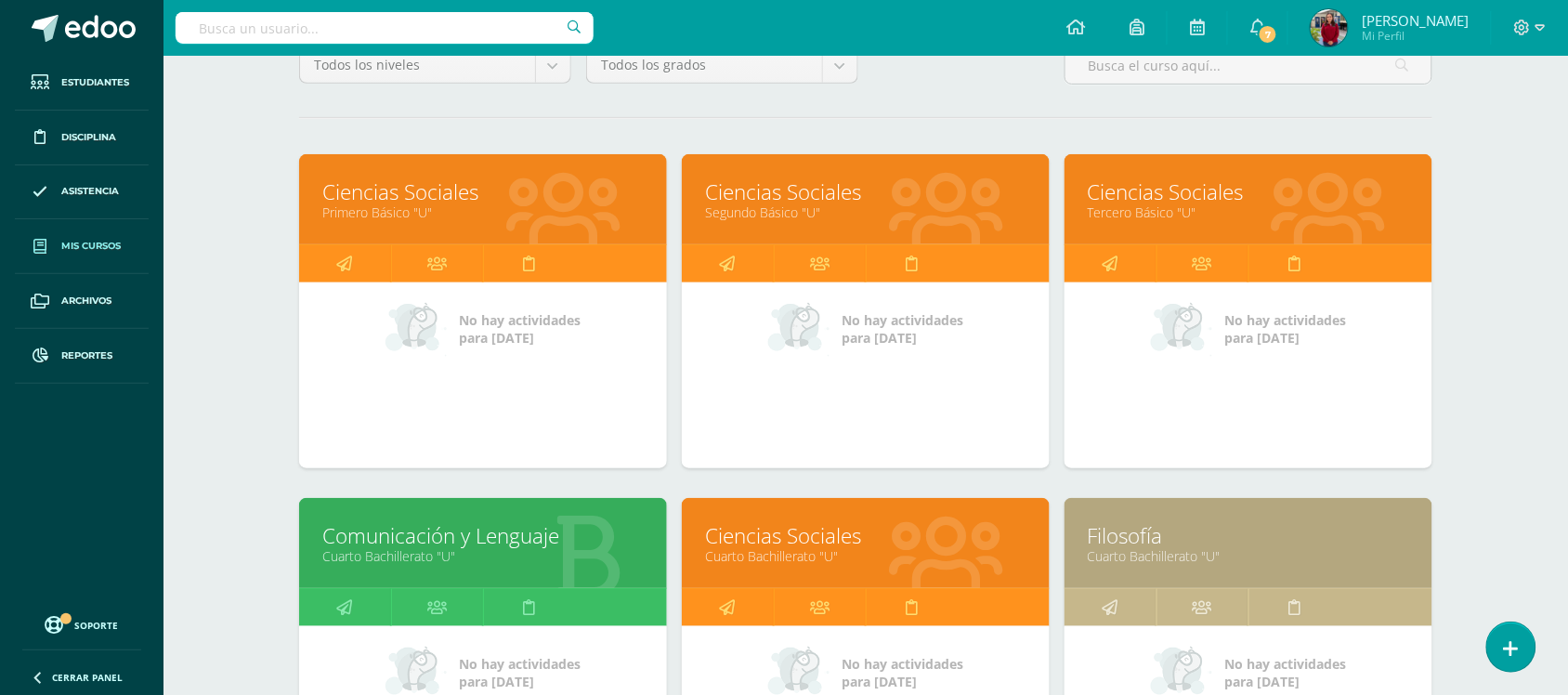
scroll to position [232, 0]
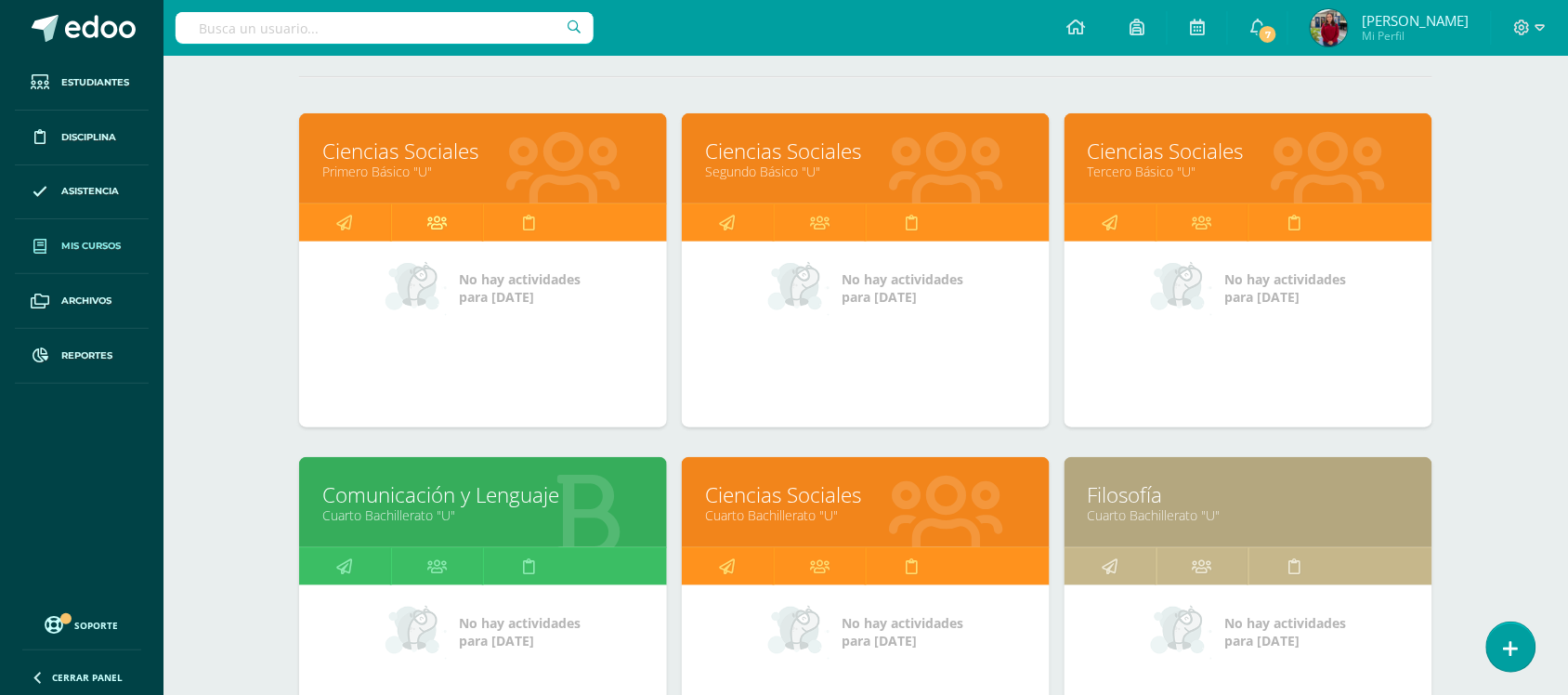
click at [458, 220] on link at bounding box center [437, 223] width 92 height 37
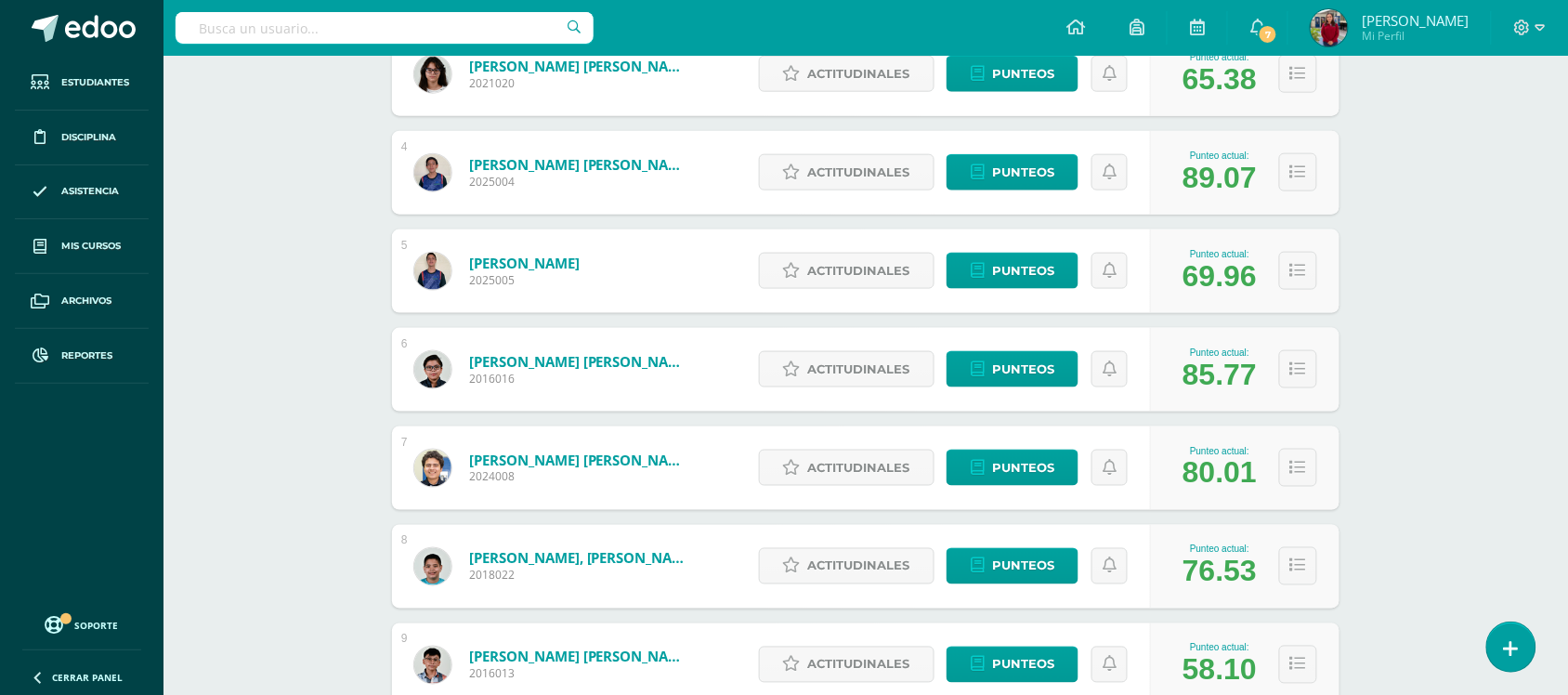
scroll to position [562, 0]
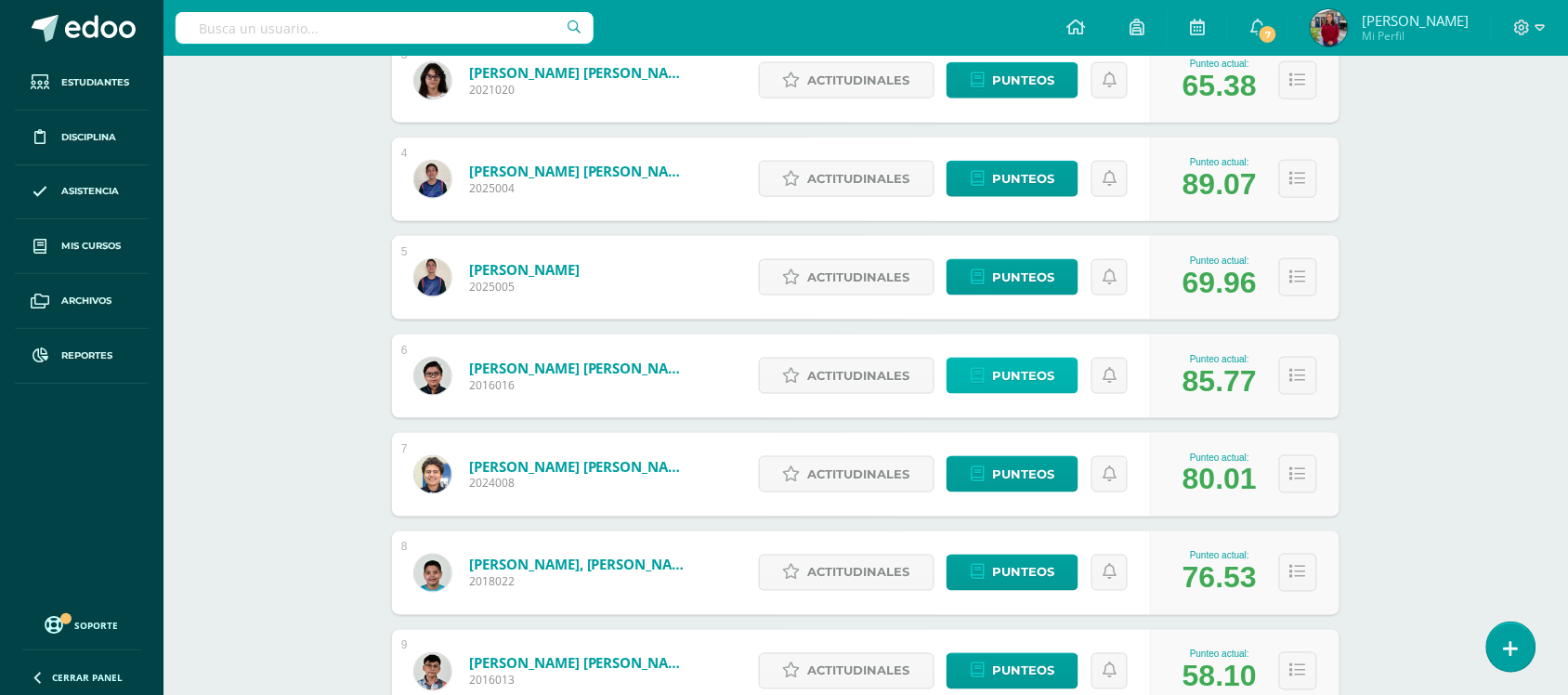
click at [1018, 379] on span "Punteos" at bounding box center [1023, 375] width 62 height 34
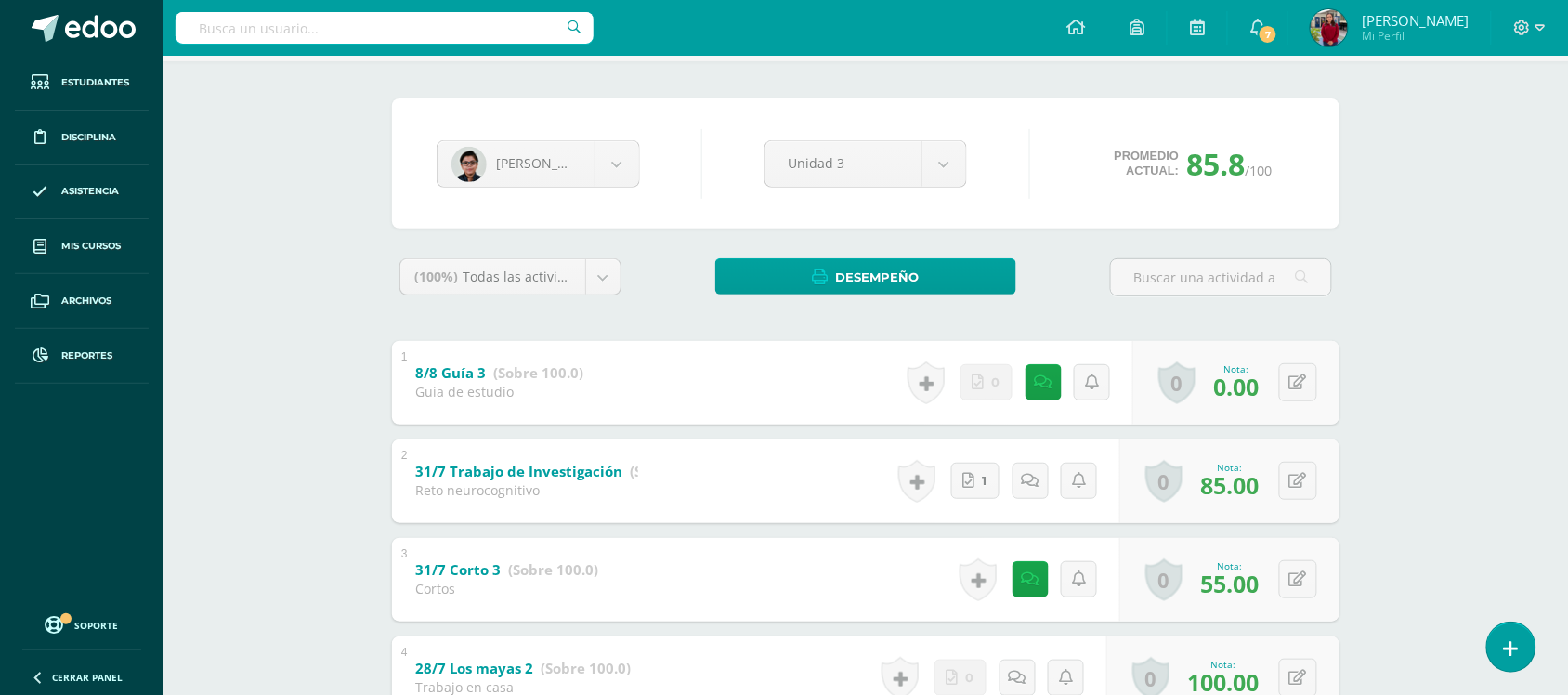
scroll to position [232, 0]
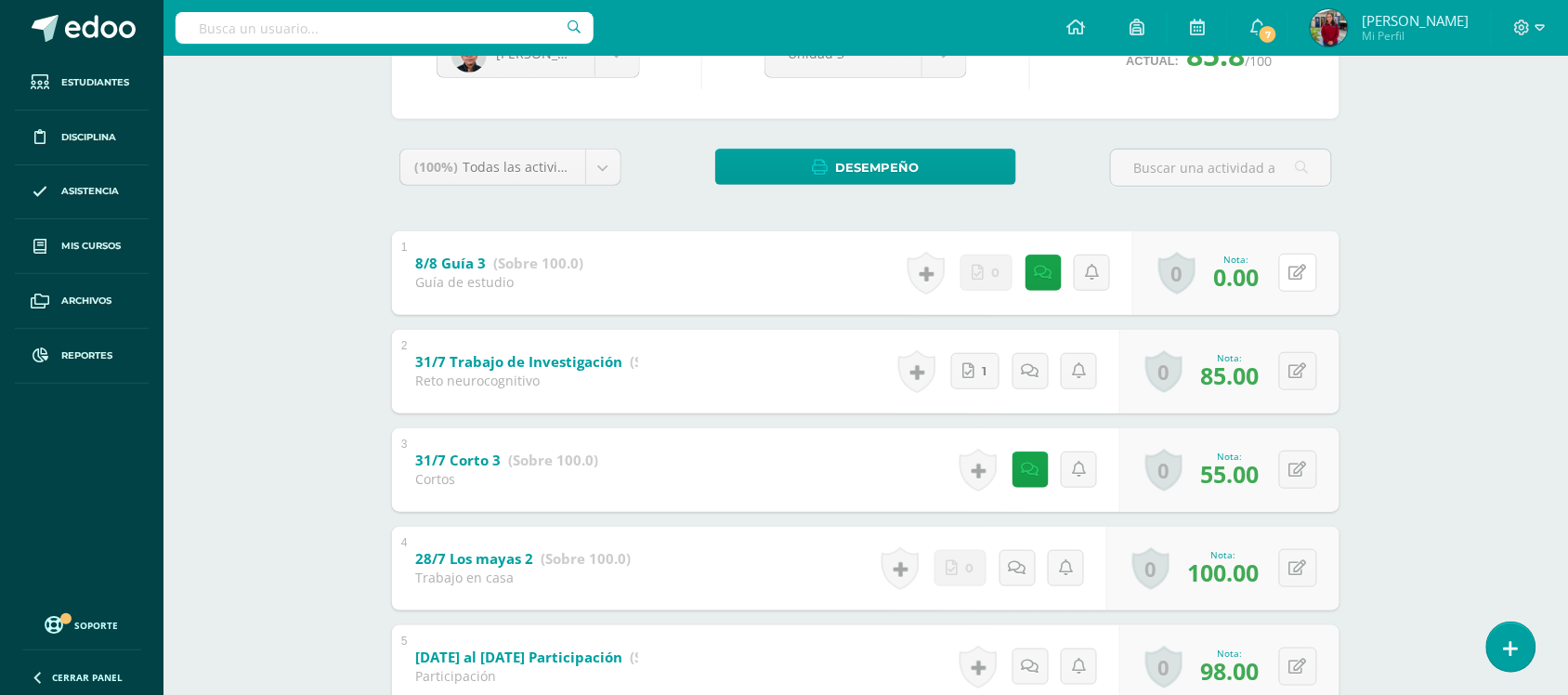
click at [1289, 274] on div "0 Logros Logros obtenidos Aún no hay logros agregados Nota: 0.00" at bounding box center [1236, 273] width 207 height 84
click at [1307, 269] on icon at bounding box center [1311, 272] width 19 height 16
type input "100"
click at [1004, 274] on link at bounding box center [1022, 273] width 37 height 37
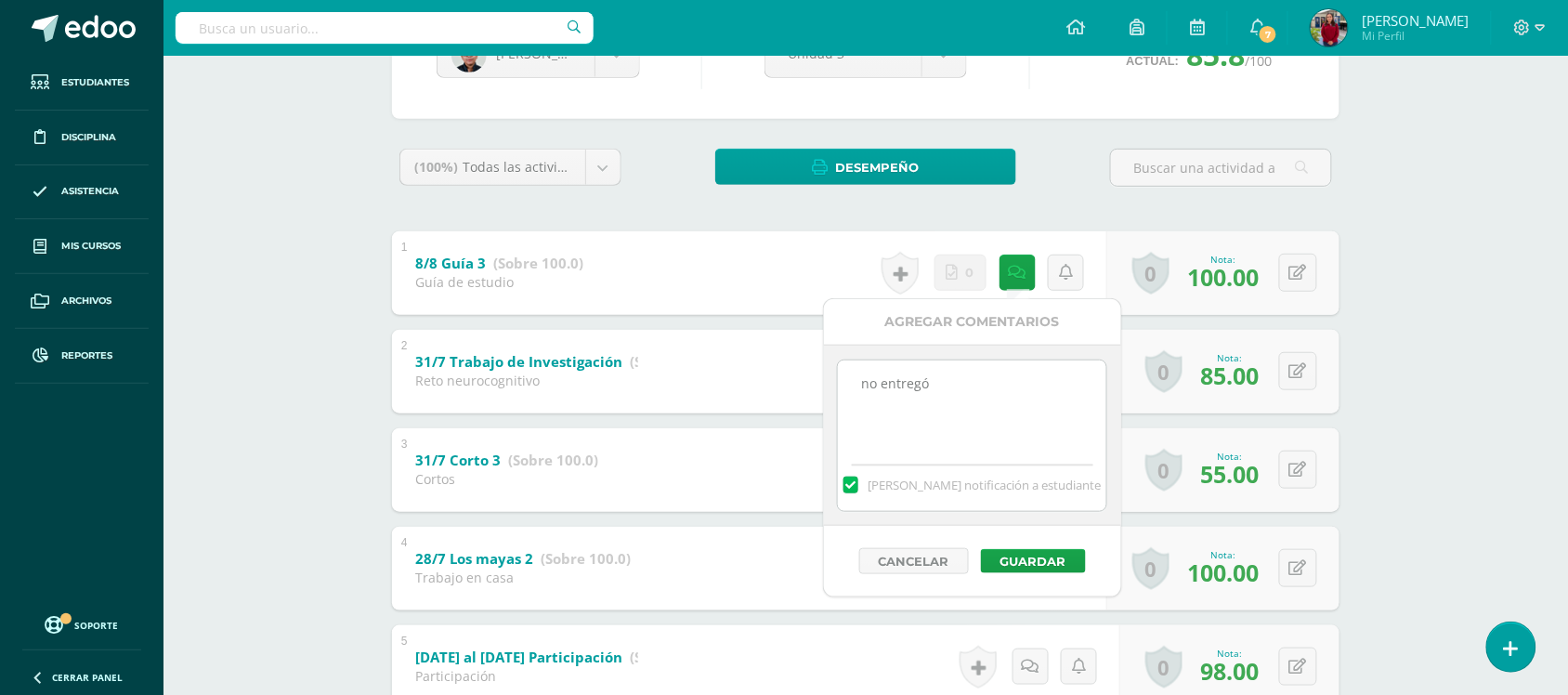
drag, startPoint x: 990, startPoint y: 406, endPoint x: 814, endPoint y: 393, distance: 176.5
click at [1018, 576] on div "Cancelar Guardar" at bounding box center [972, 561] width 298 height 70
click at [1028, 567] on button "Guardar" at bounding box center [1034, 560] width 105 height 24
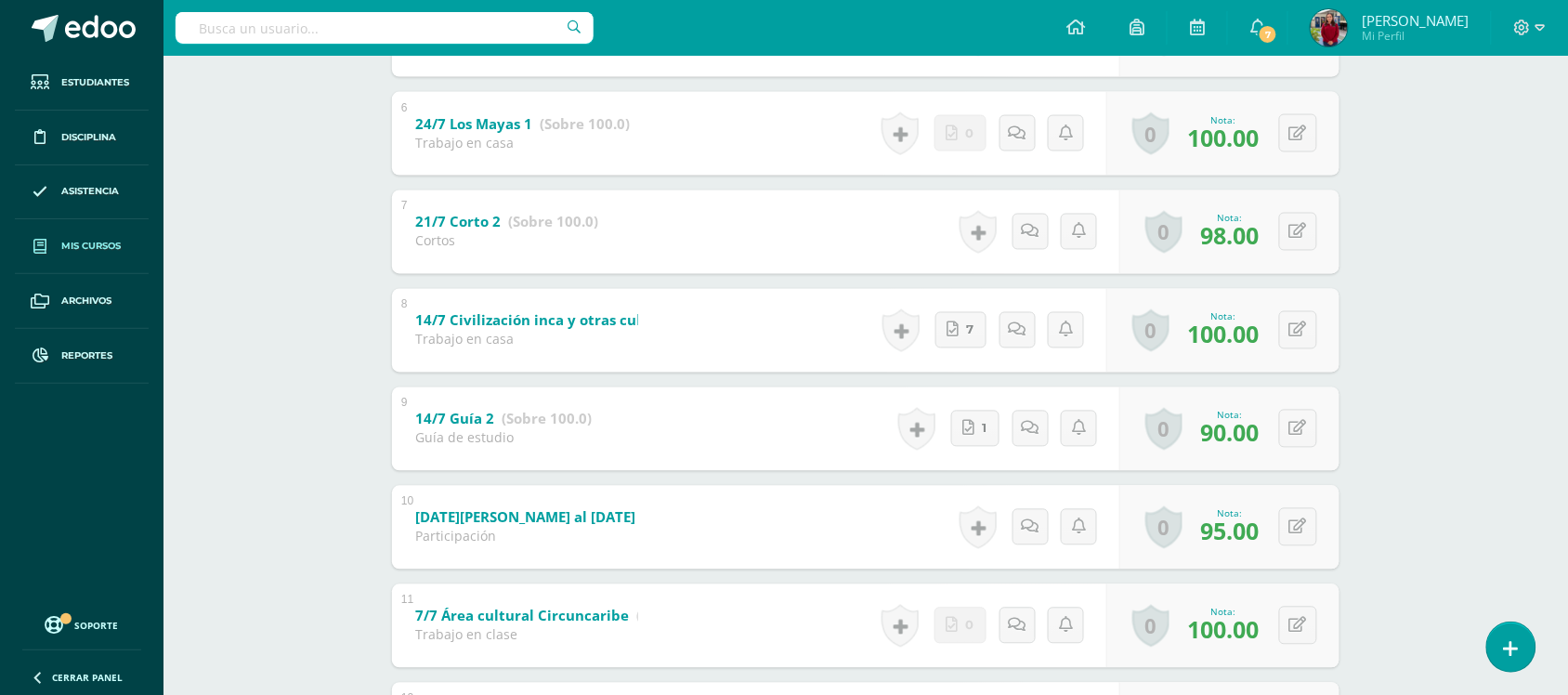
scroll to position [836, 0]
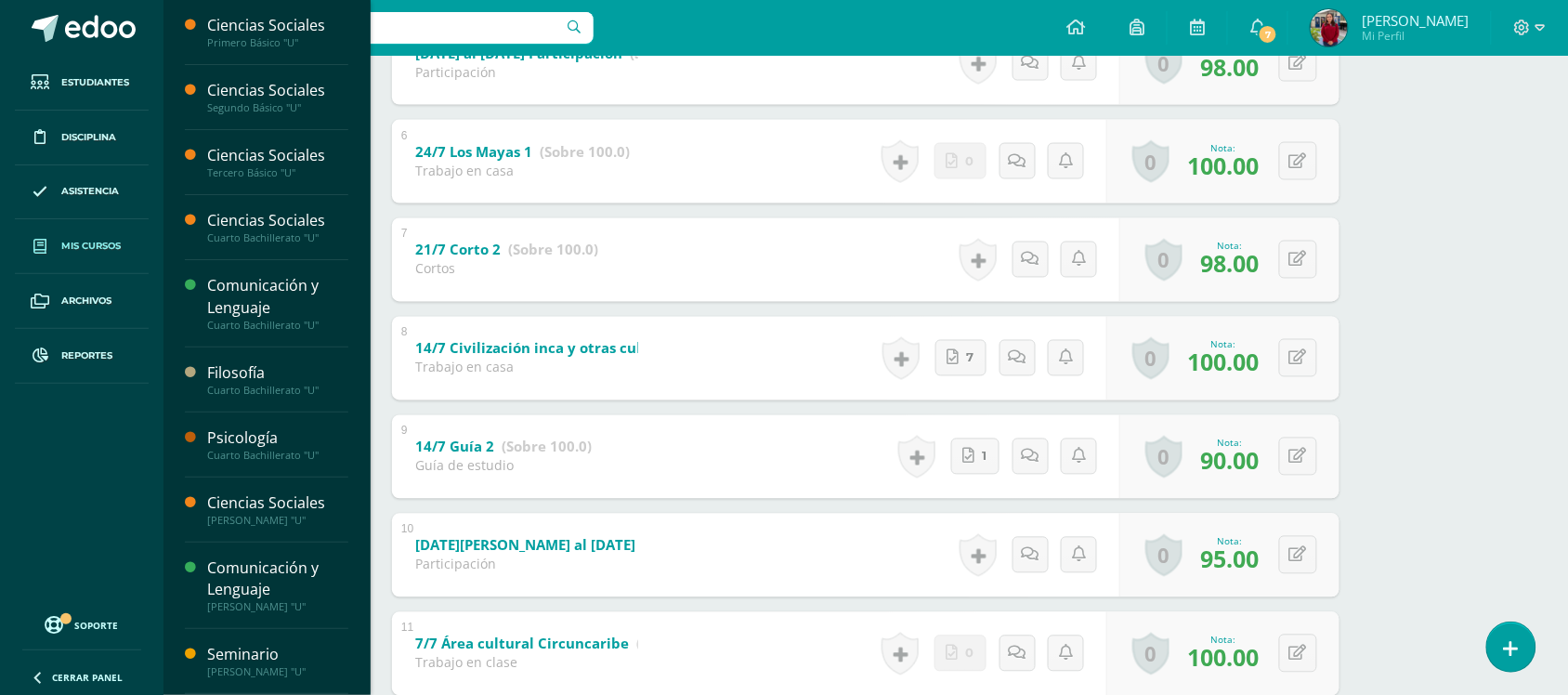
click at [90, 234] on link "Mis cursos" at bounding box center [81, 247] width 134 height 55
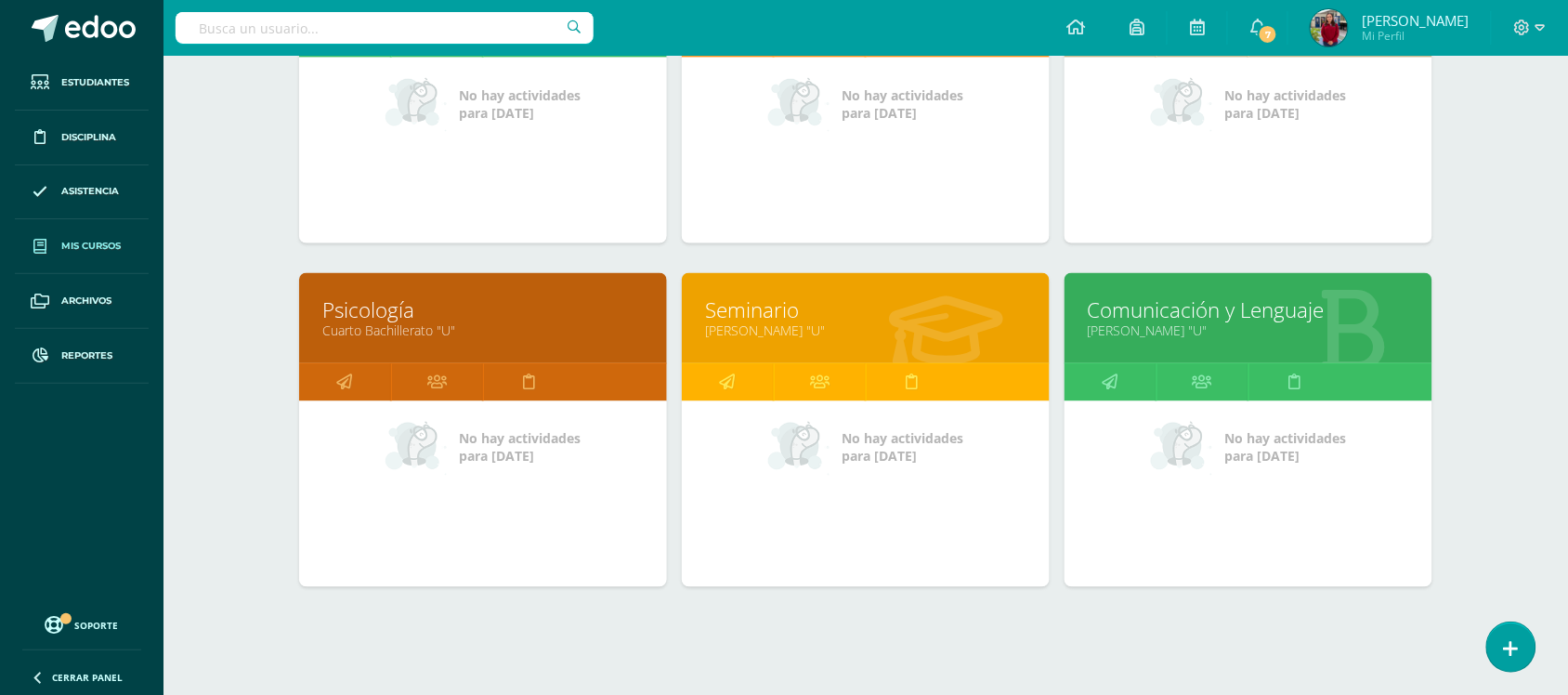
scroll to position [796, 0]
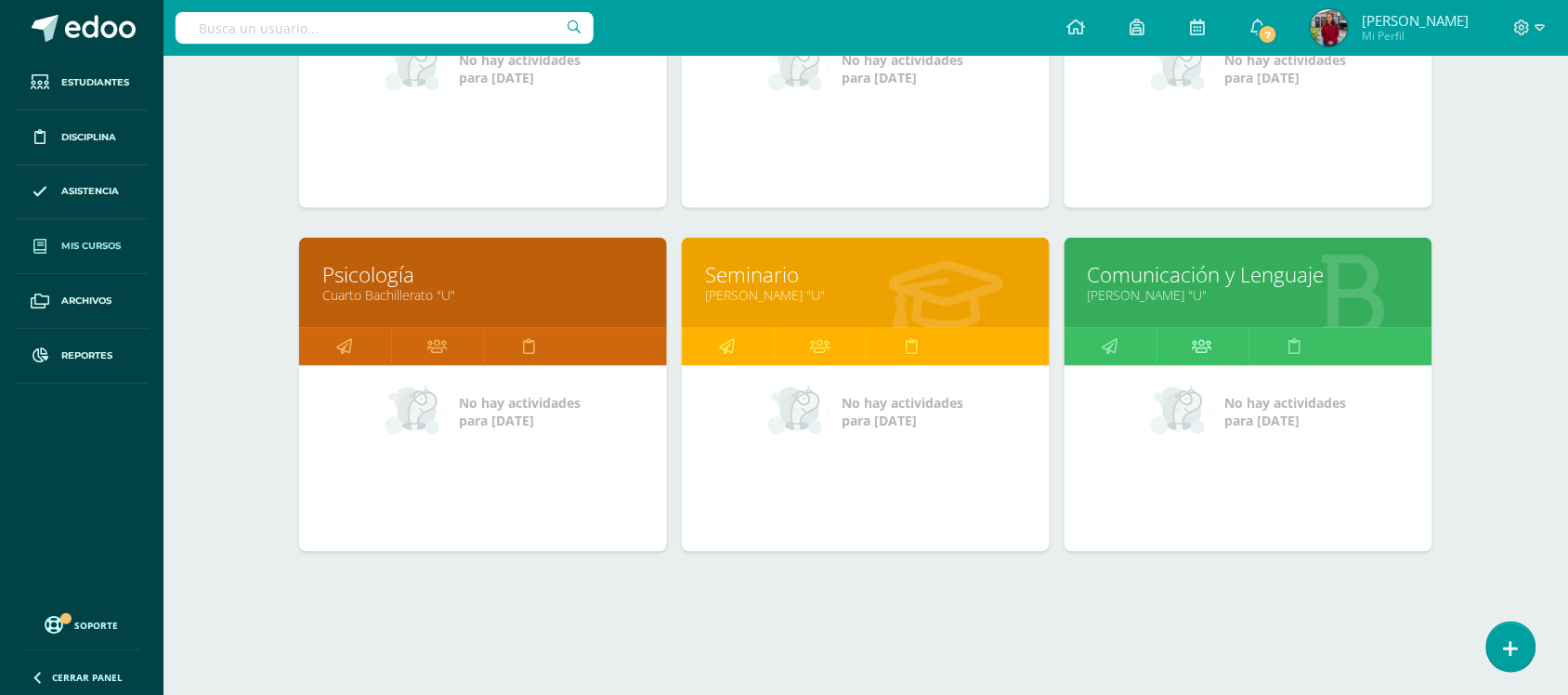
click at [1215, 342] on link at bounding box center [1203, 348] width 92 height 37
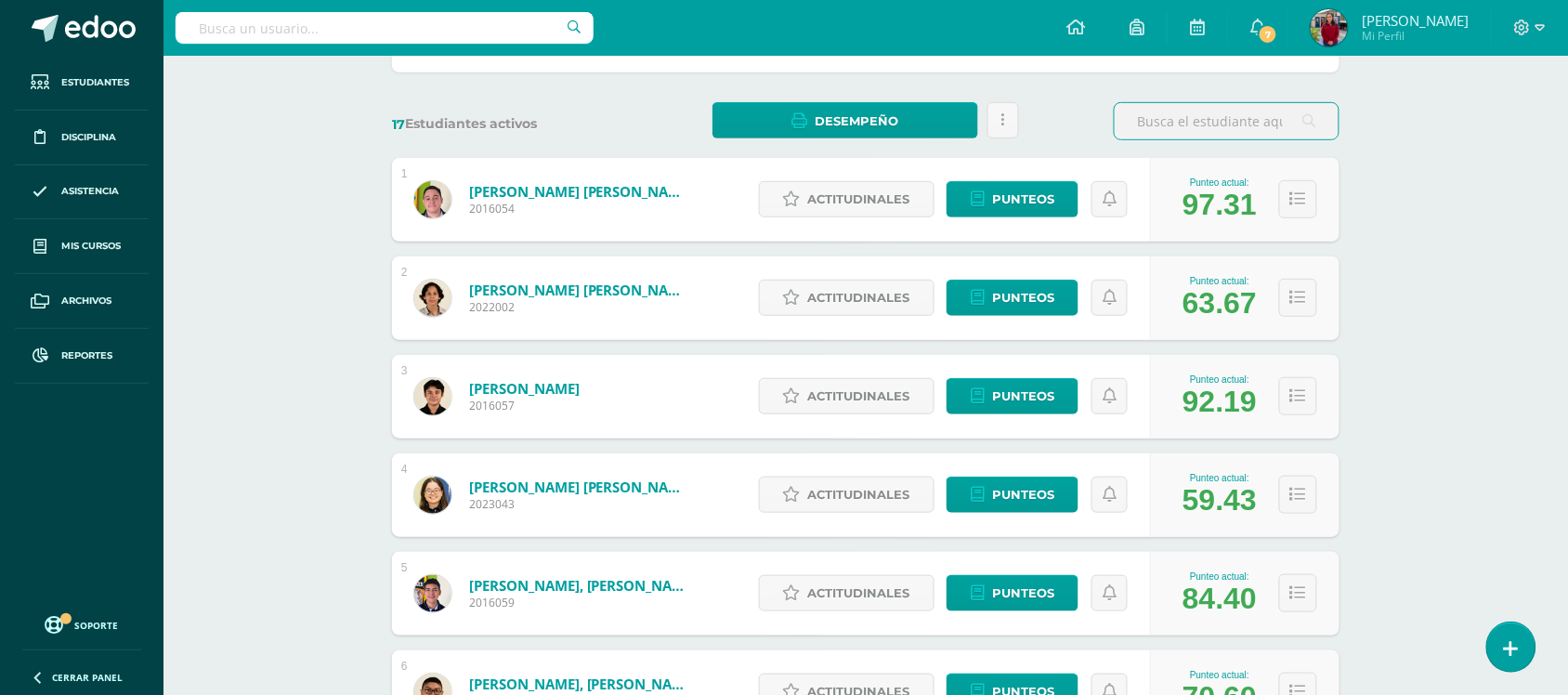
scroll to position [581, 0]
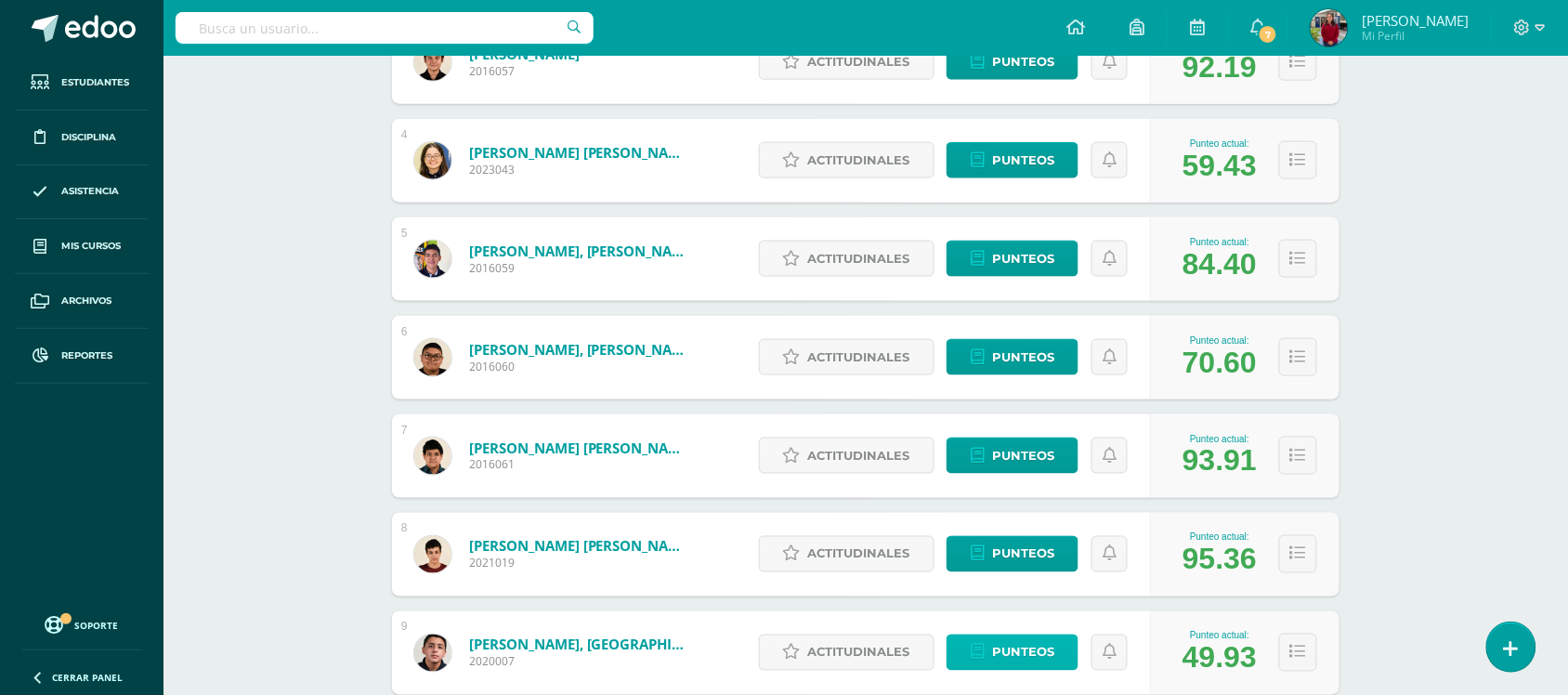
drag, startPoint x: 1009, startPoint y: 641, endPoint x: 1009, endPoint y: 630, distance: 11.0
click at [1009, 639] on span "Punteos" at bounding box center [1023, 652] width 62 height 34
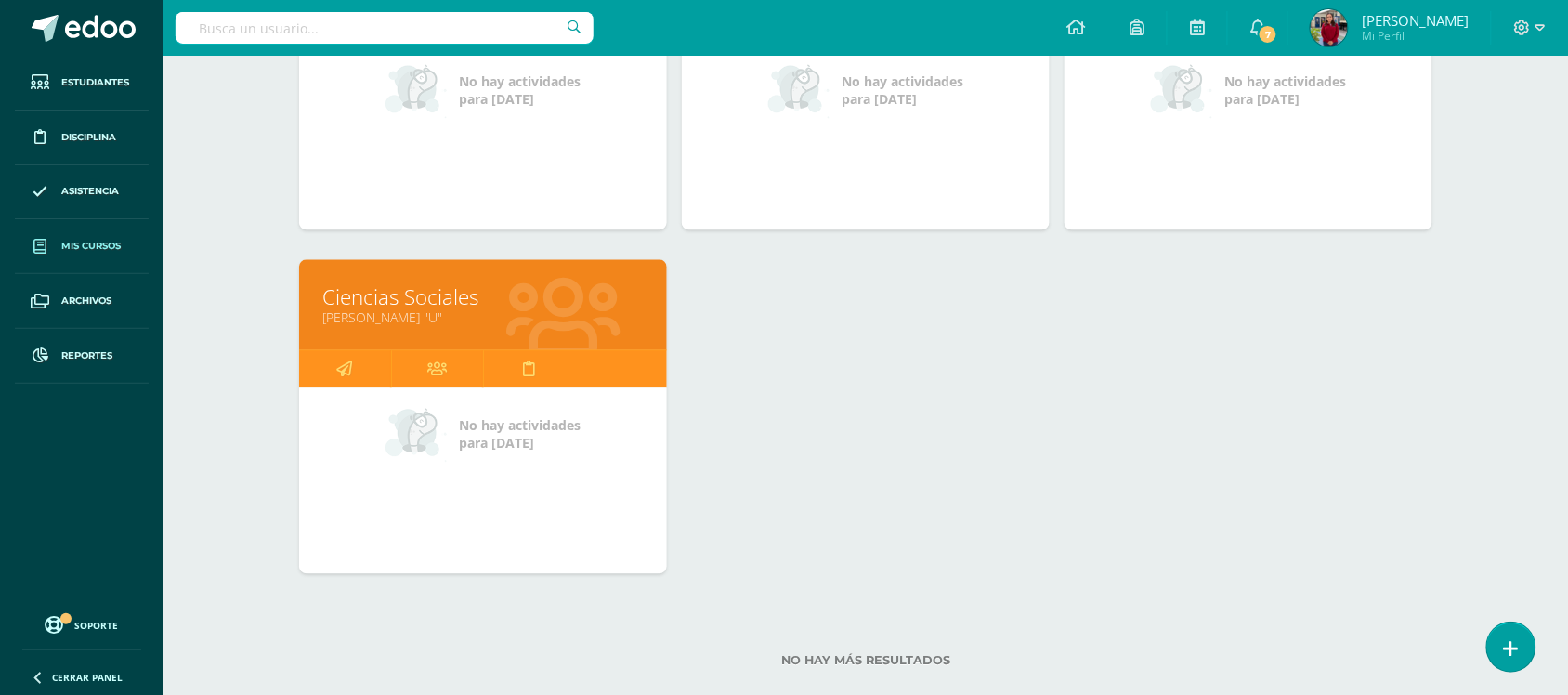
scroll to position [1145, 0]
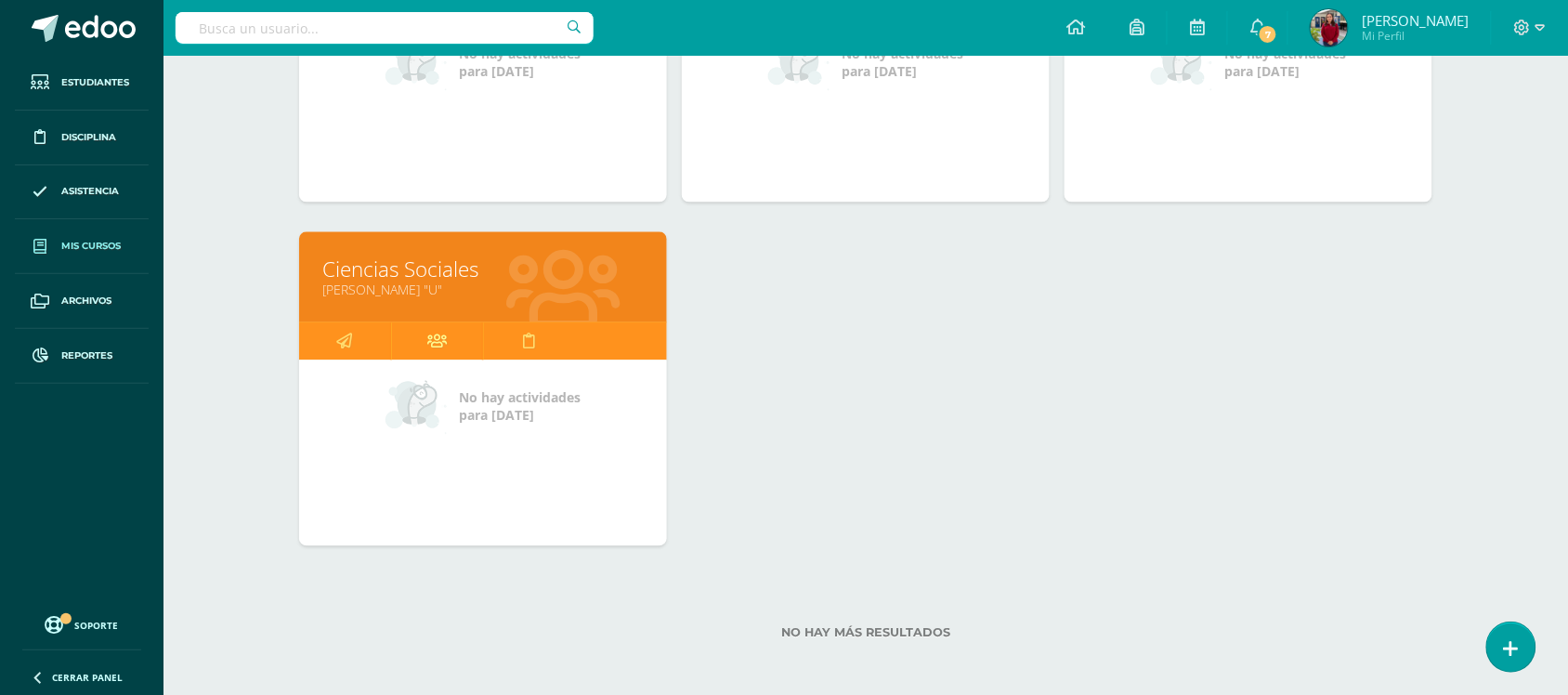
click at [421, 336] on link at bounding box center [437, 341] width 92 height 37
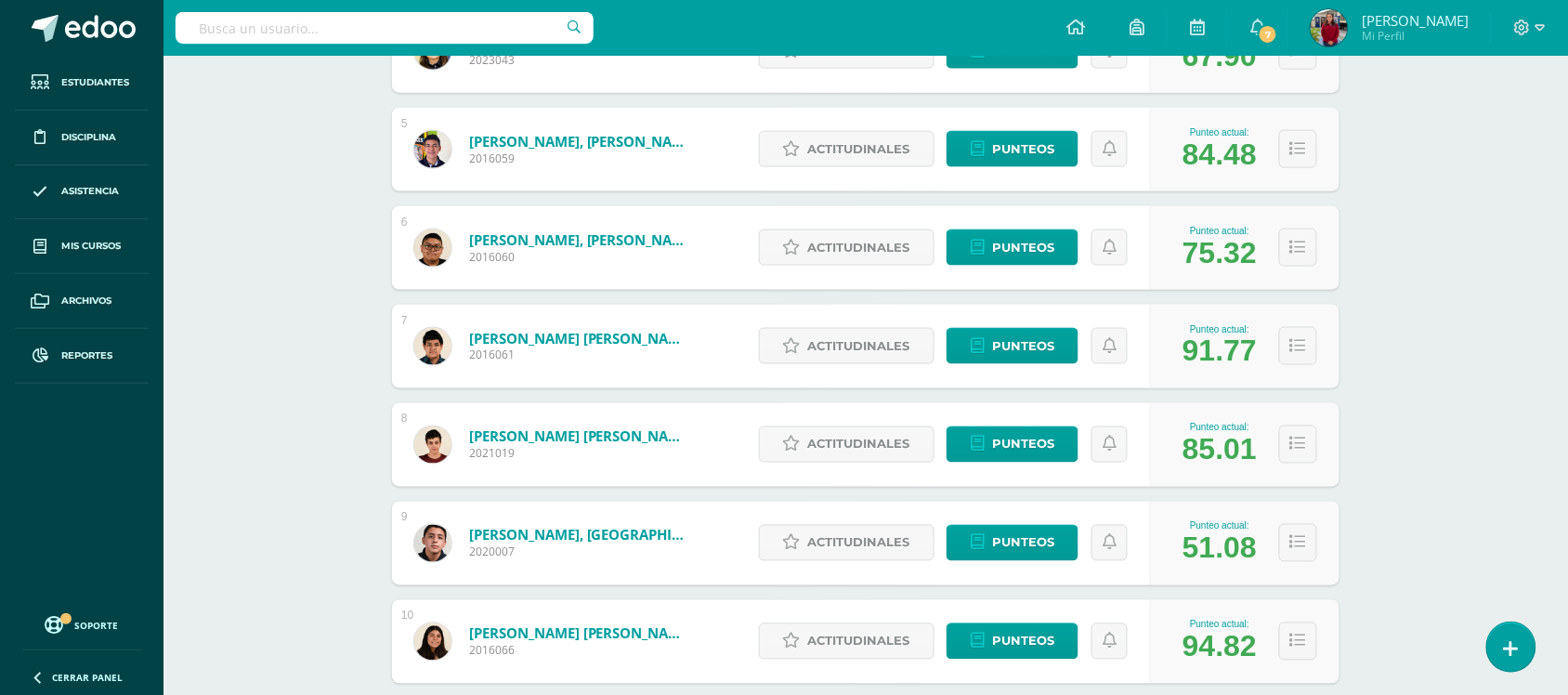
scroll to position [697, 0]
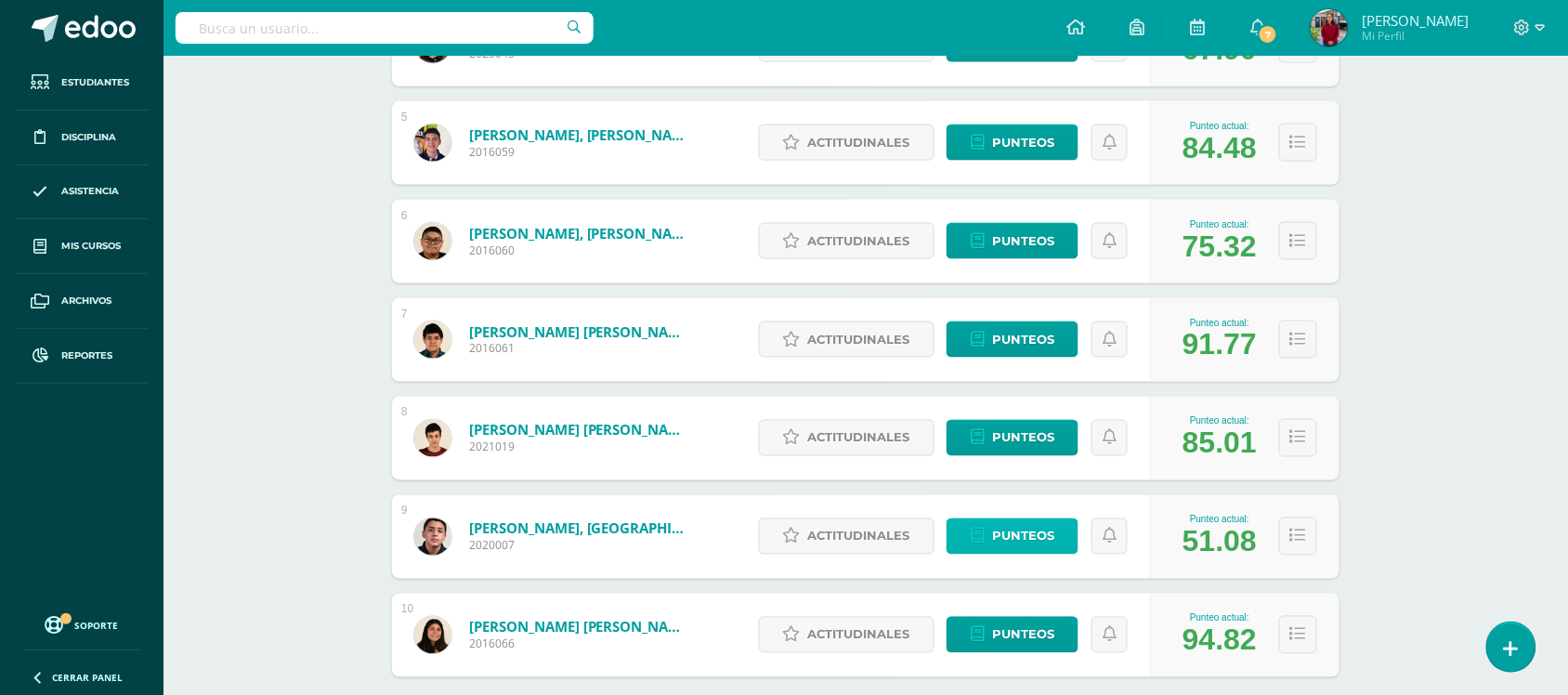
click at [1005, 537] on span "Punteos" at bounding box center [1023, 536] width 62 height 34
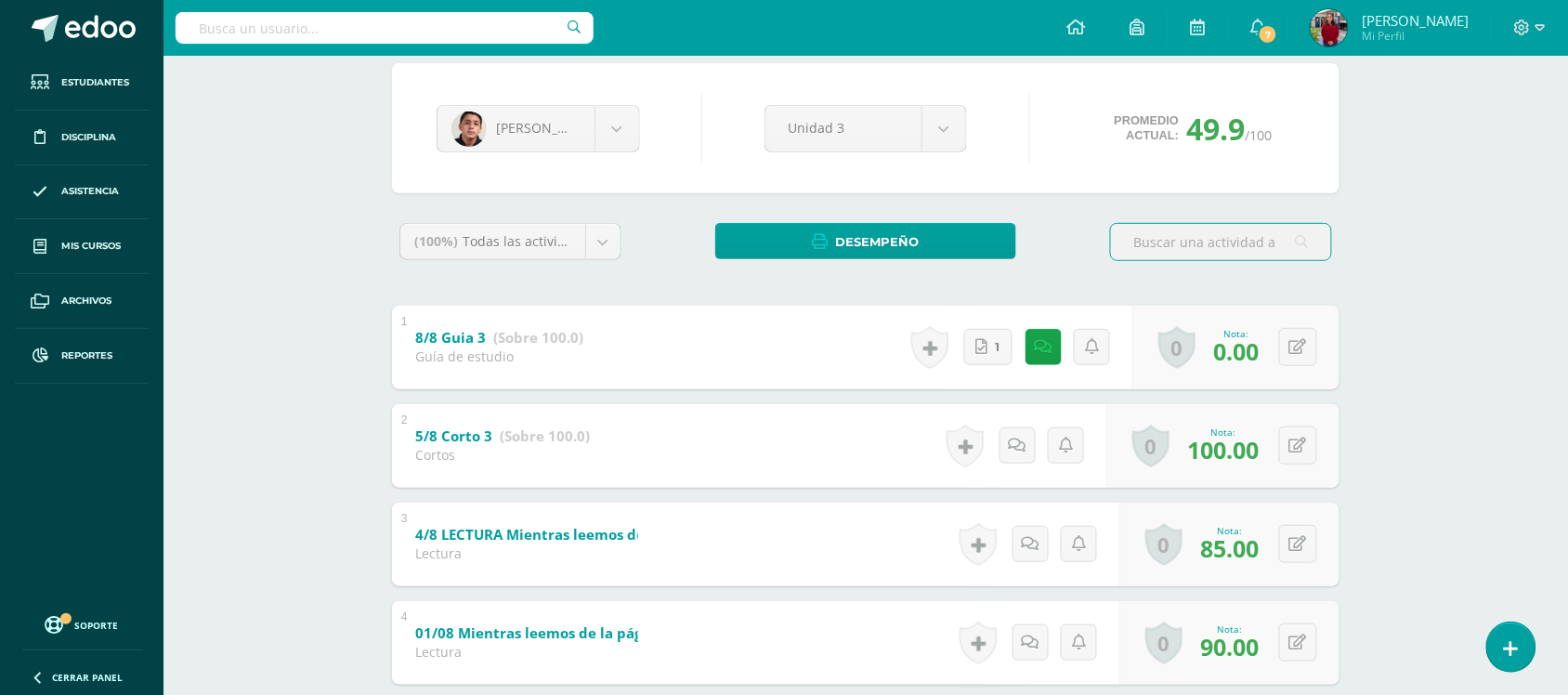
scroll to position [116, 0]
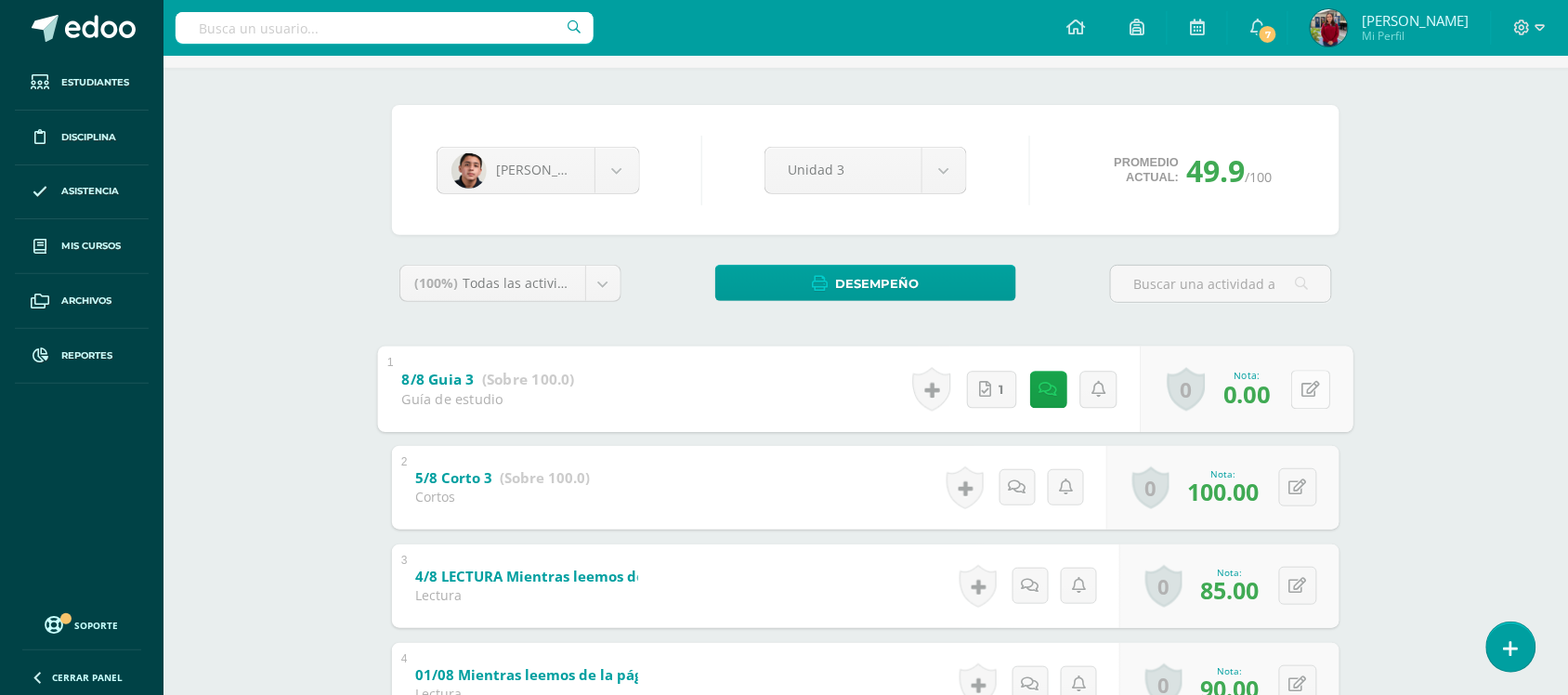
click at [1297, 384] on button at bounding box center [1311, 389] width 39 height 39
type input "70"
click at [1044, 387] on link at bounding box center [1030, 388] width 36 height 36
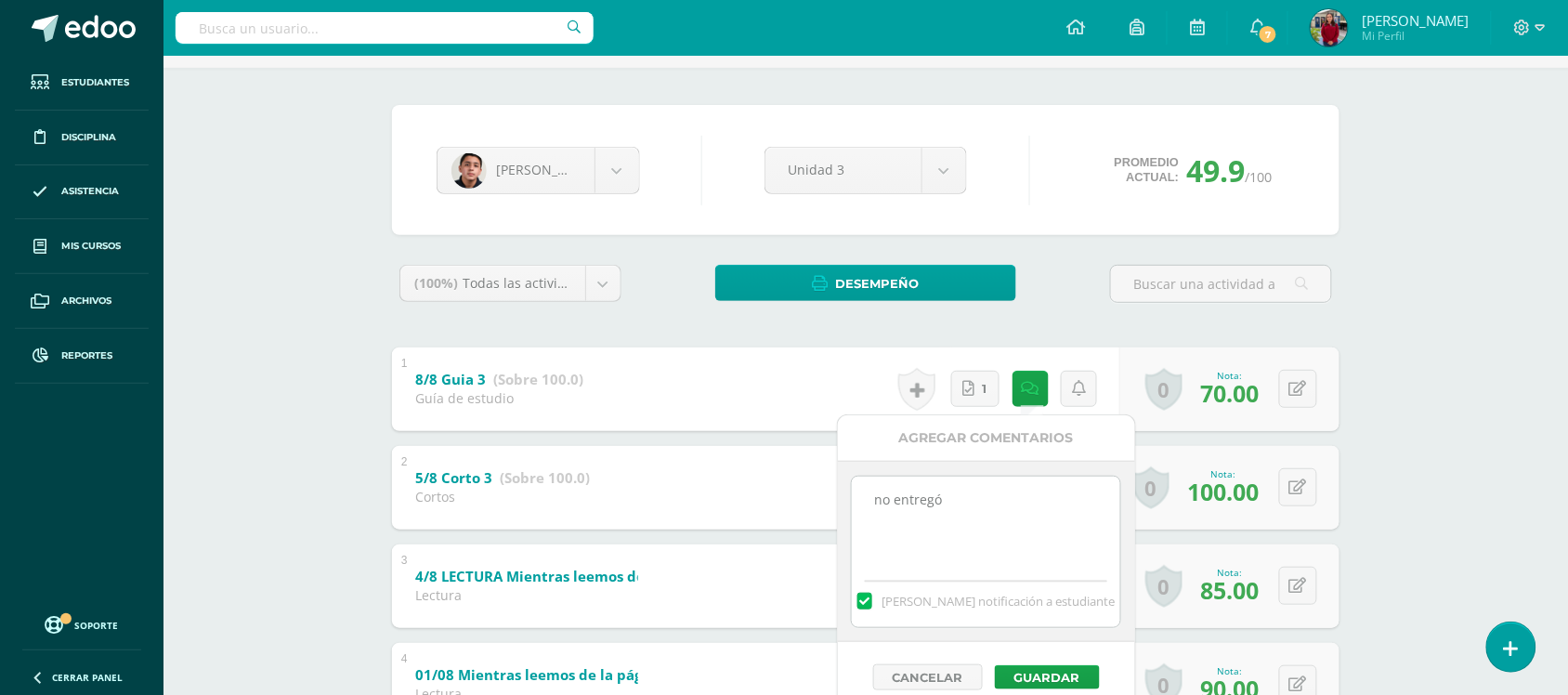
drag, startPoint x: 1075, startPoint y: 517, endPoint x: 856, endPoint y: 512, distance: 219.1
click at [856, 512] on textarea "no entregó" at bounding box center [986, 522] width 268 height 93
drag, startPoint x: 991, startPoint y: 486, endPoint x: 878, endPoint y: 510, distance: 115.5
click at [878, 510] on textarea "no entregó" at bounding box center [986, 522] width 268 height 93
click at [893, 510] on textarea "no entregó" at bounding box center [986, 522] width 268 height 93
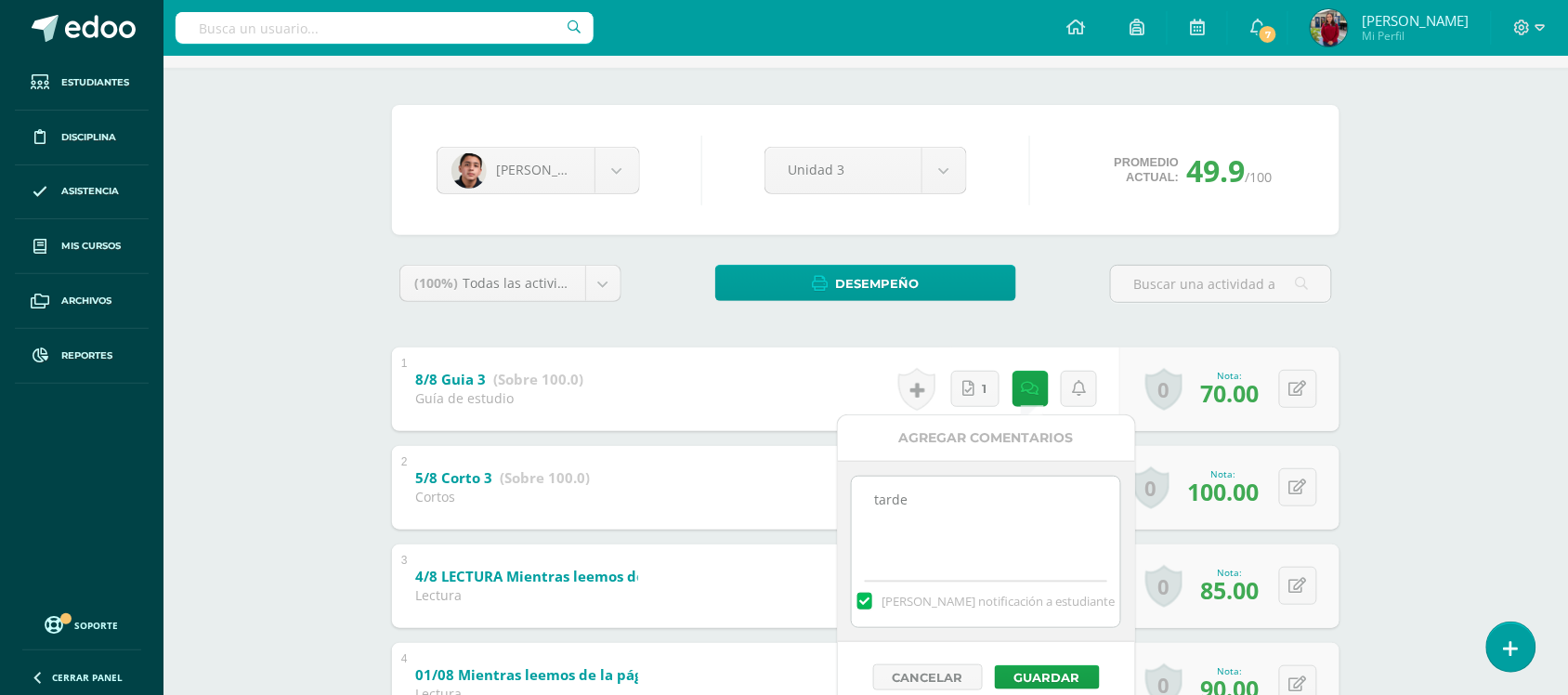
drag, startPoint x: 935, startPoint y: 503, endPoint x: 835, endPoint y: 505, distance: 100.0
type textarea "tarde"
click at [1037, 674] on button "Guardar" at bounding box center [1048, 676] width 105 height 24
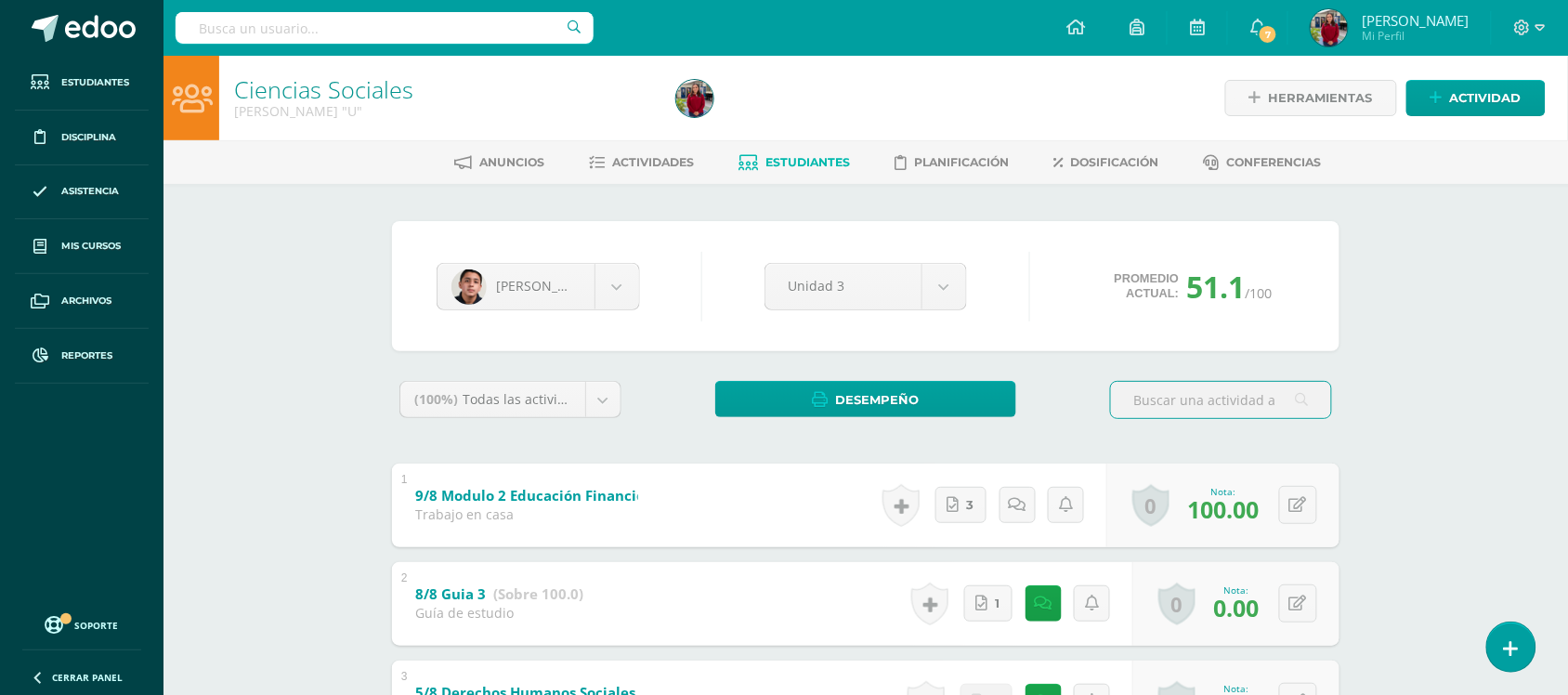
scroll to position [232, 0]
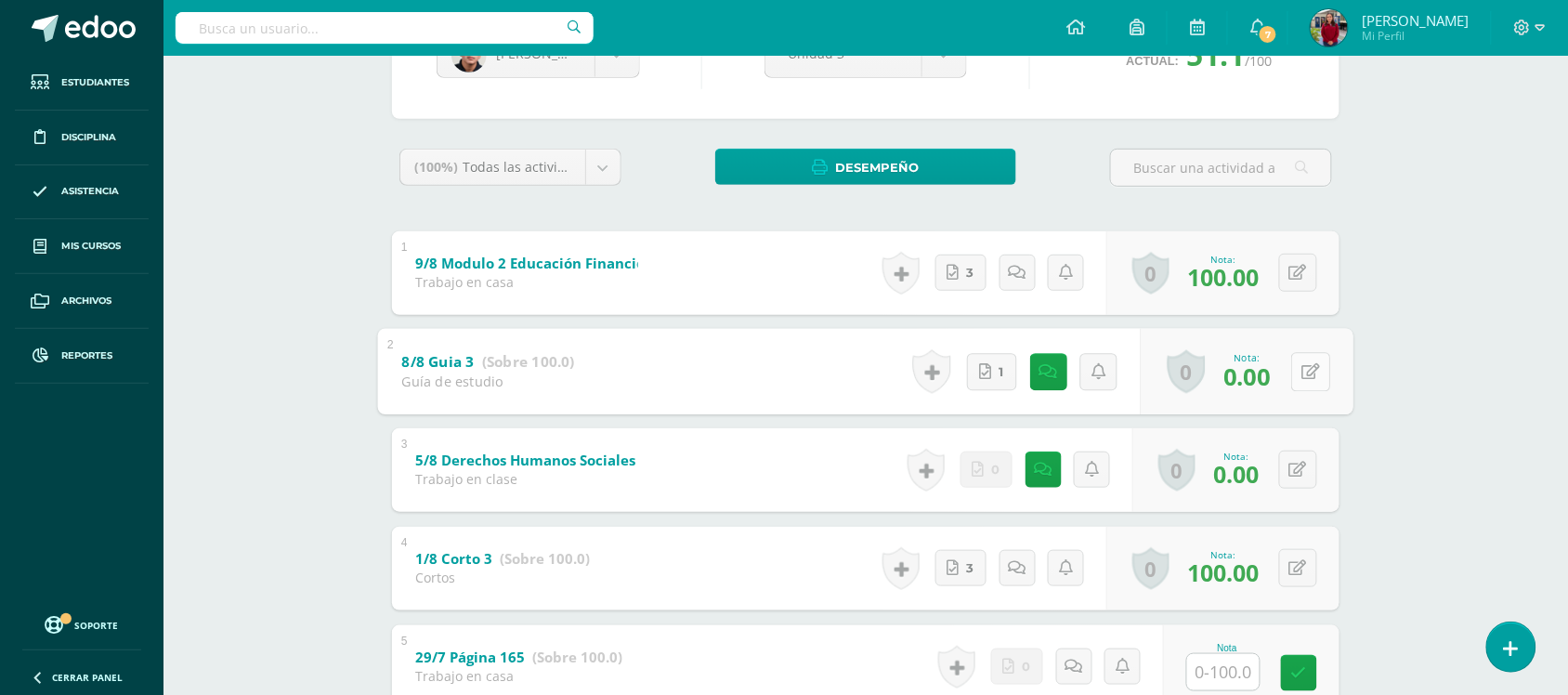
click at [1303, 375] on icon at bounding box center [1311, 371] width 19 height 16
type input "70"
click at [1046, 367] on link at bounding box center [1035, 372] width 37 height 37
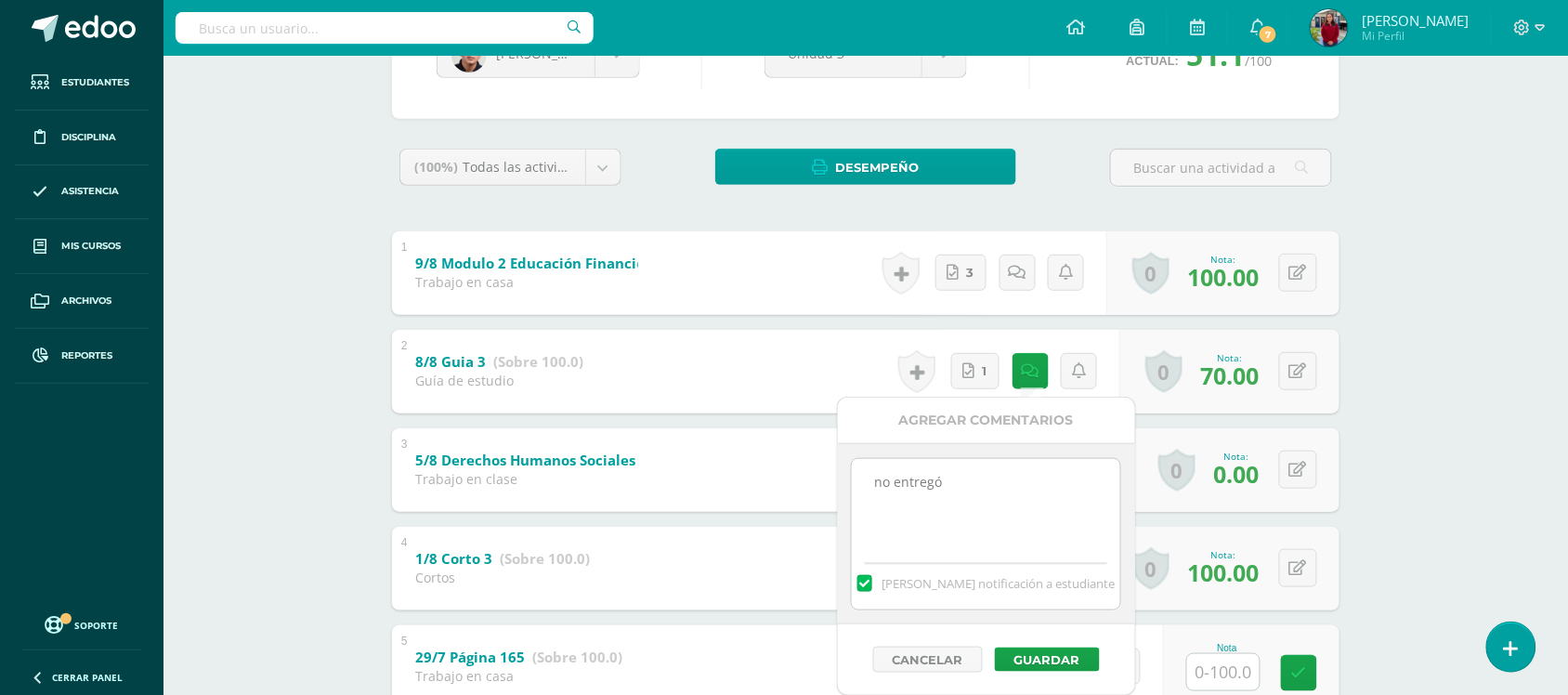
drag, startPoint x: 994, startPoint y: 470, endPoint x: 797, endPoint y: 518, distance: 202.8
paste textarea "tarde"
type textarea "tarde"
click at [1051, 653] on button "Guardar" at bounding box center [1048, 659] width 105 height 24
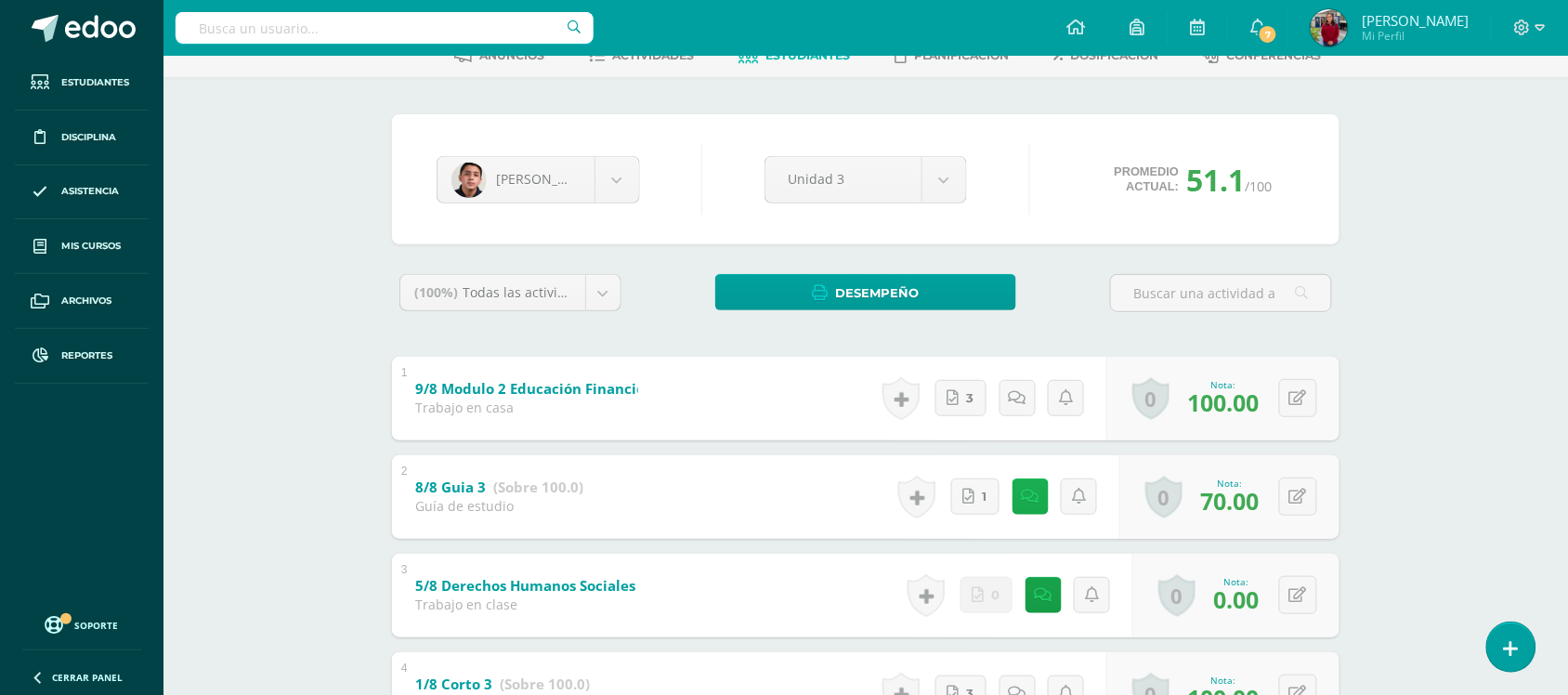
scroll to position [0, 0]
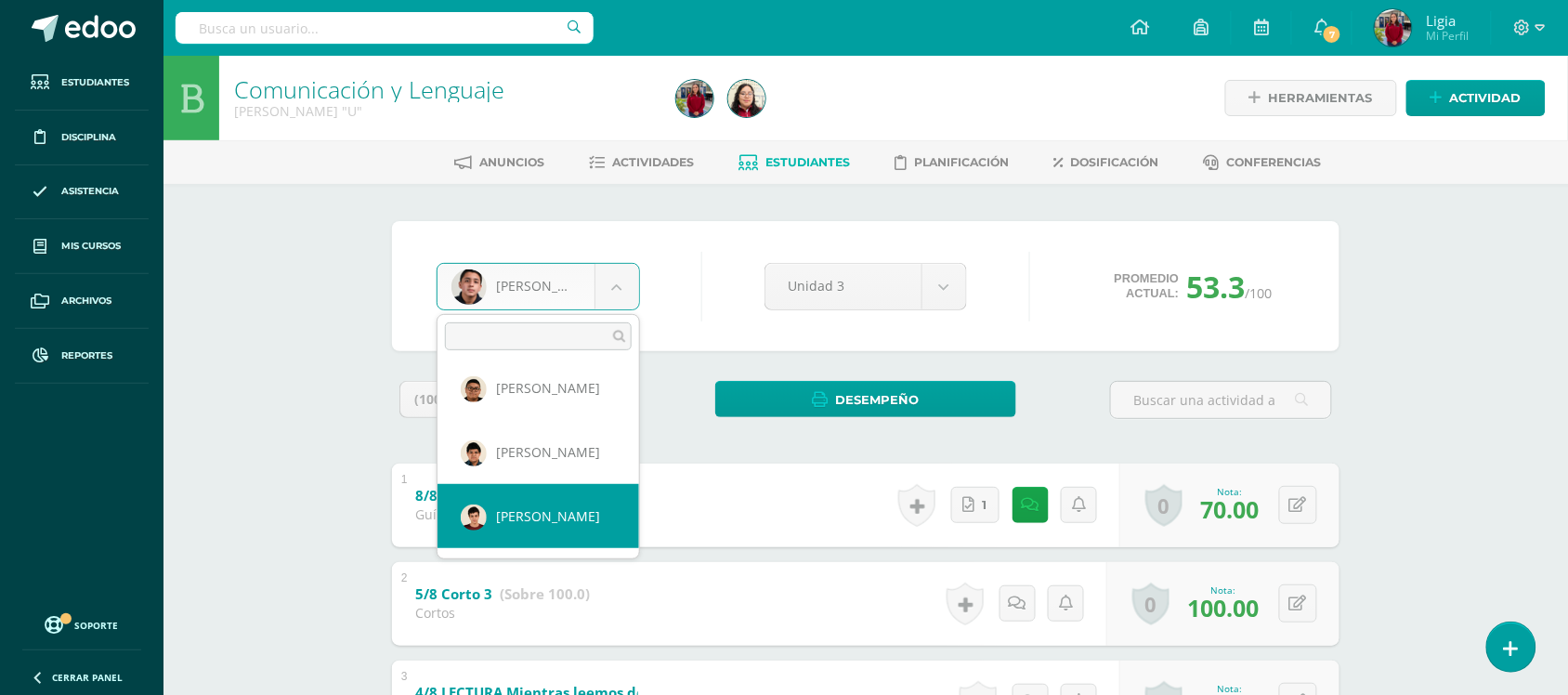
scroll to position [903, 0]
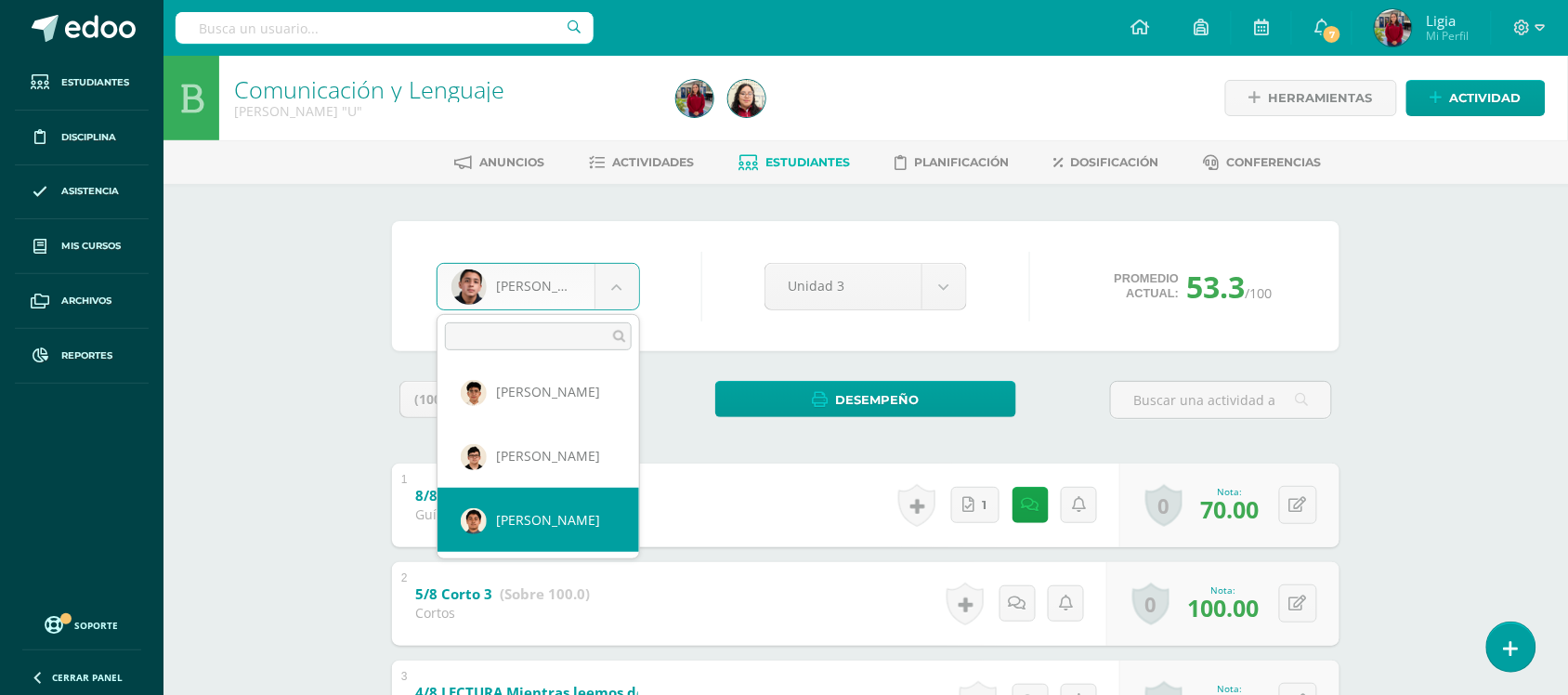
select select "236"
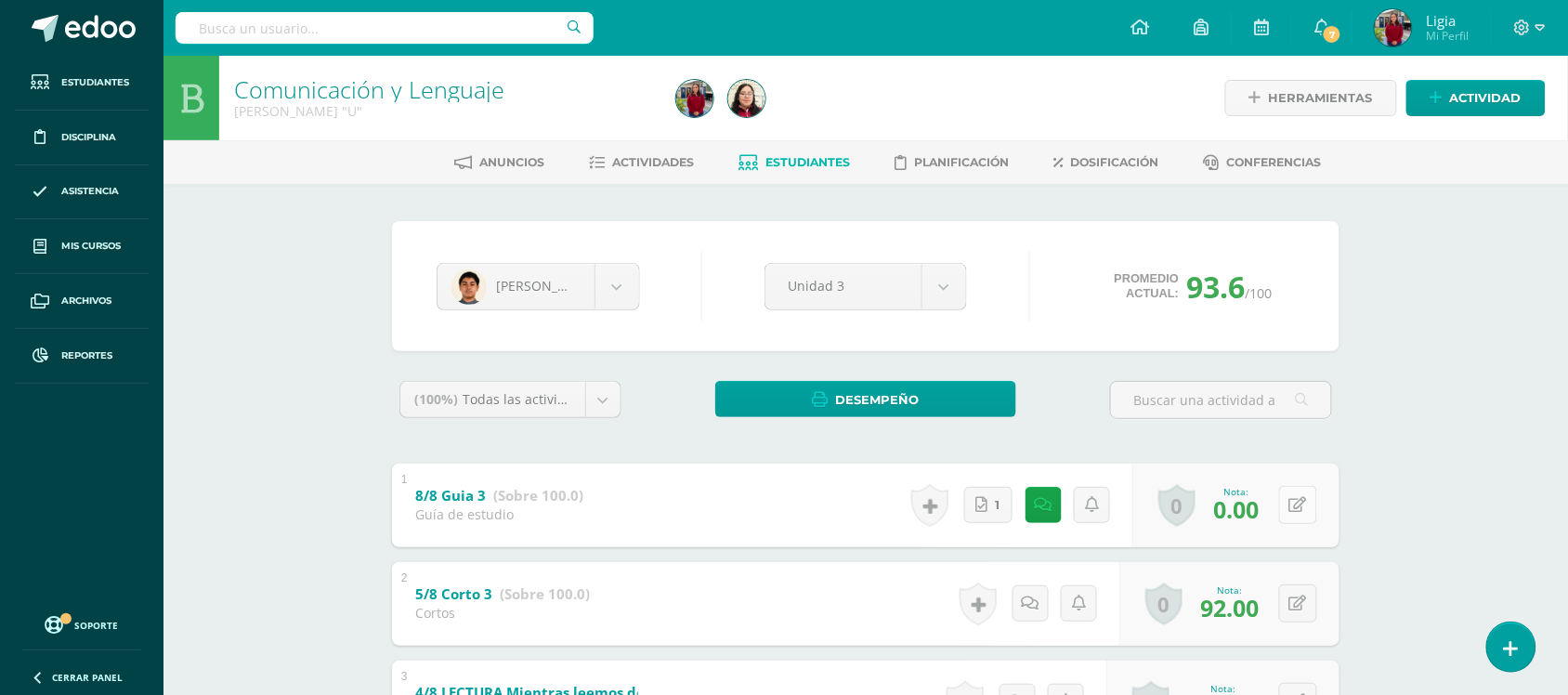
click at [1300, 512] on button at bounding box center [1298, 505] width 38 height 38
type input "70"
drag, startPoint x: 1038, startPoint y: 511, endPoint x: 1025, endPoint y: 588, distance: 78.1
click at [1037, 511] on link at bounding box center [1035, 506] width 37 height 37
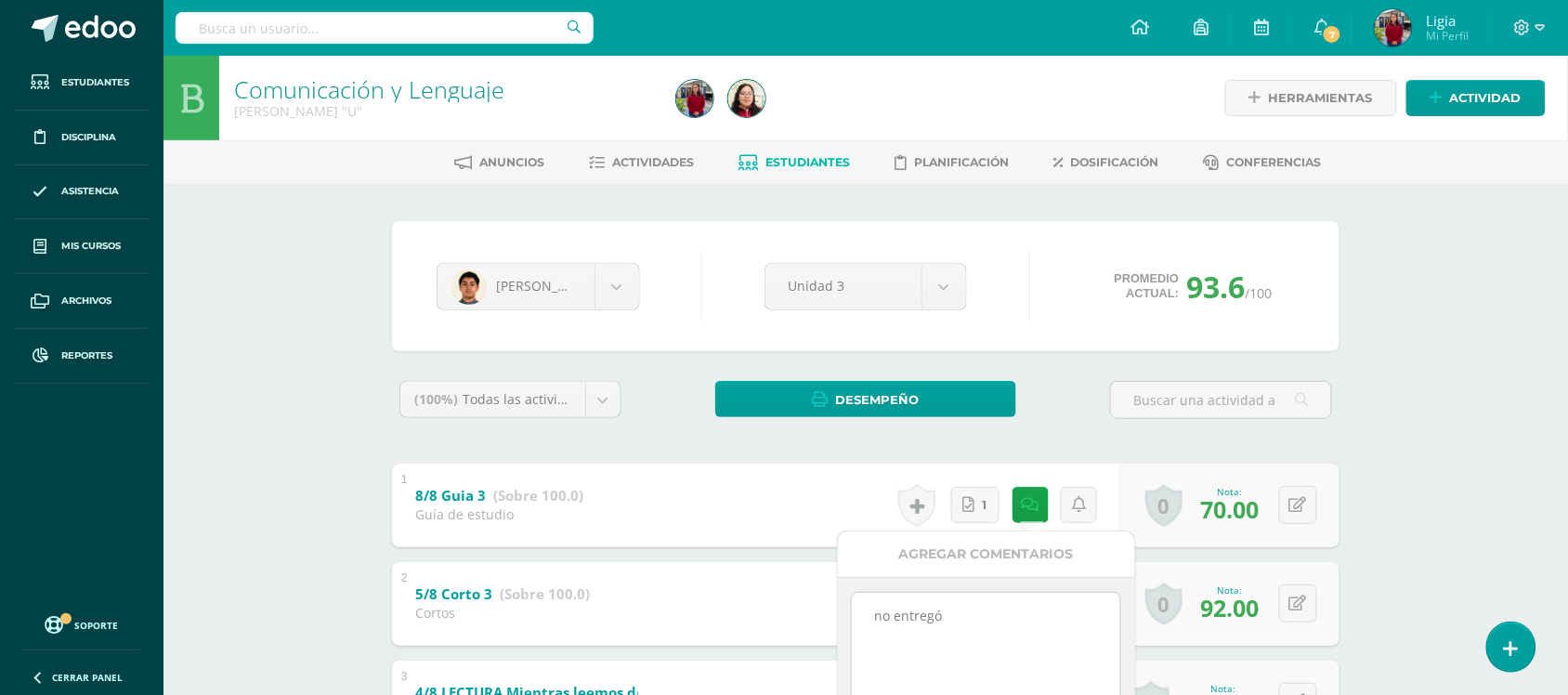
drag, startPoint x: 1014, startPoint y: 641, endPoint x: 799, endPoint y: 653, distance: 215.3
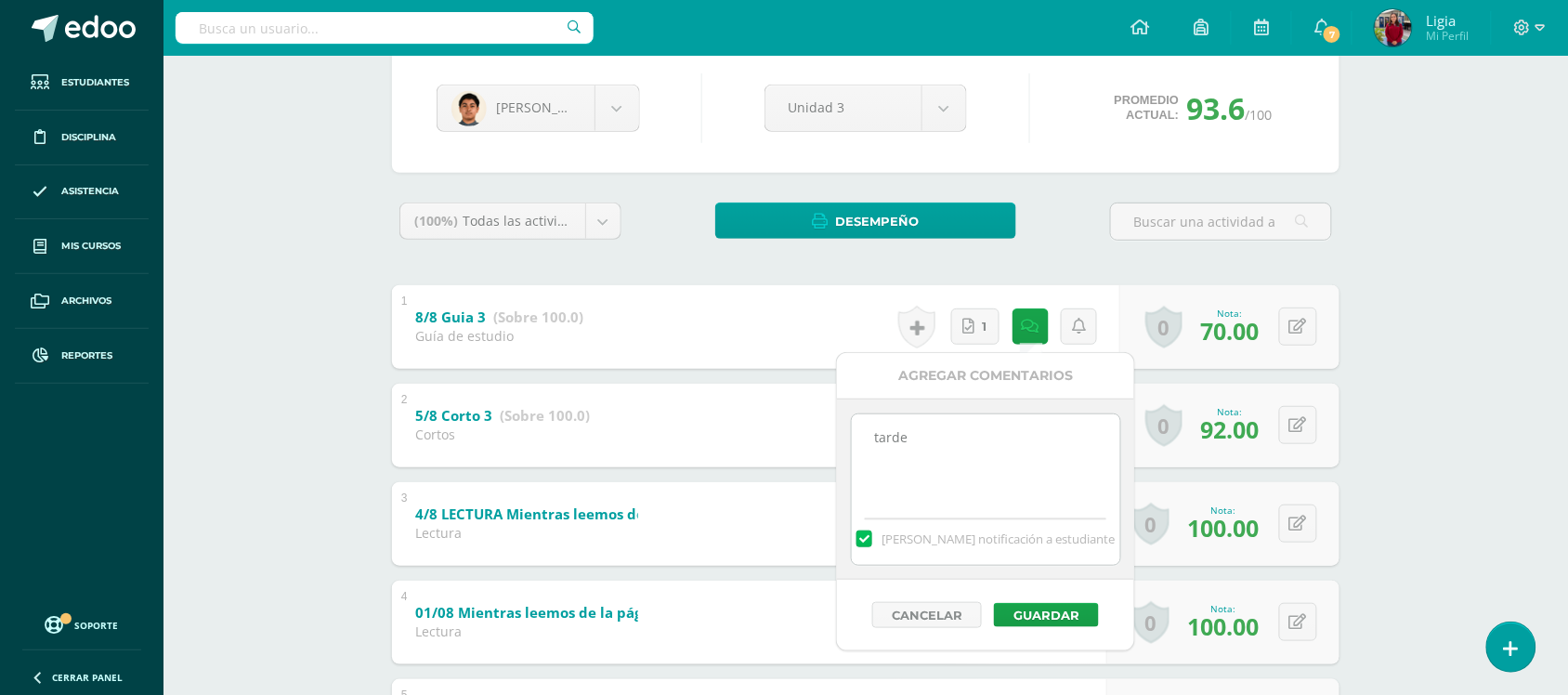
scroll to position [465, 0]
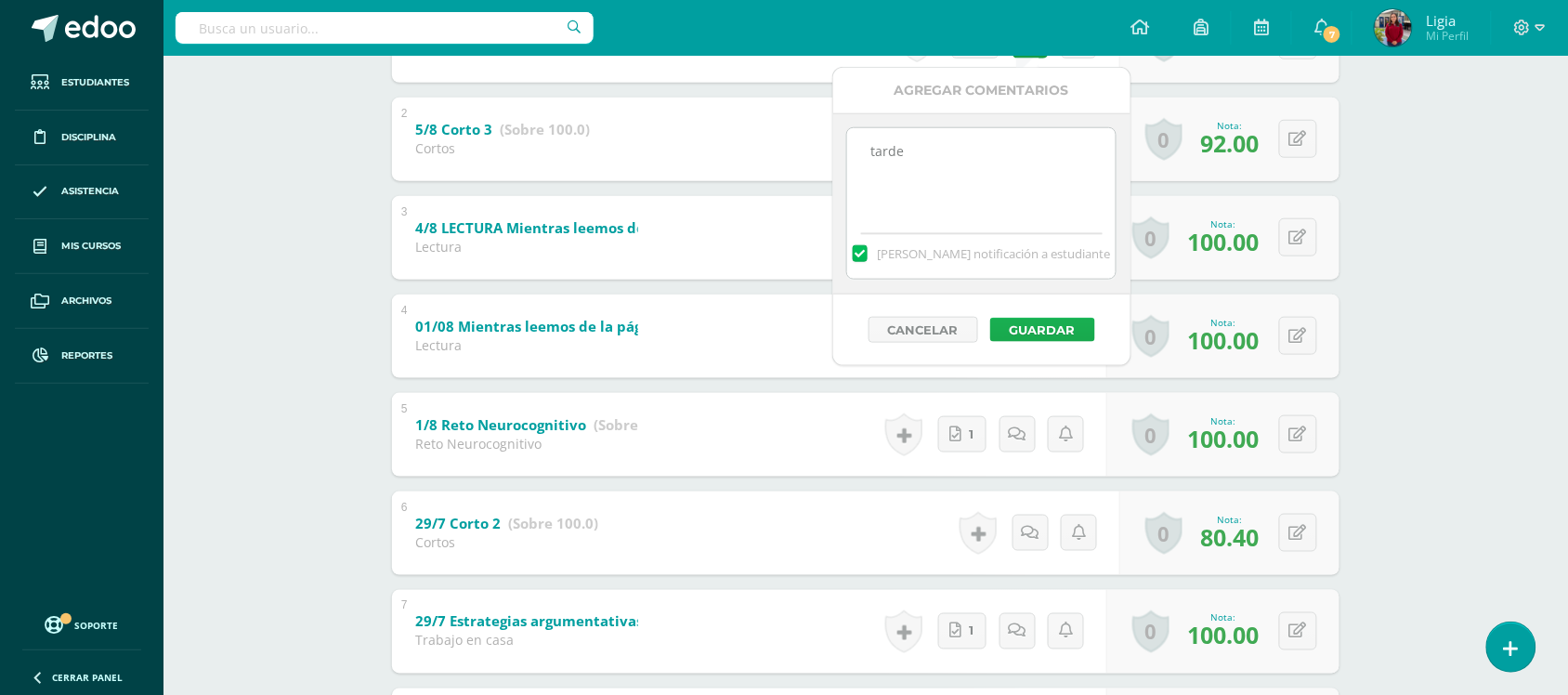
type textarea "tarde"
click at [1037, 336] on button "Guardar" at bounding box center [1043, 329] width 105 height 24
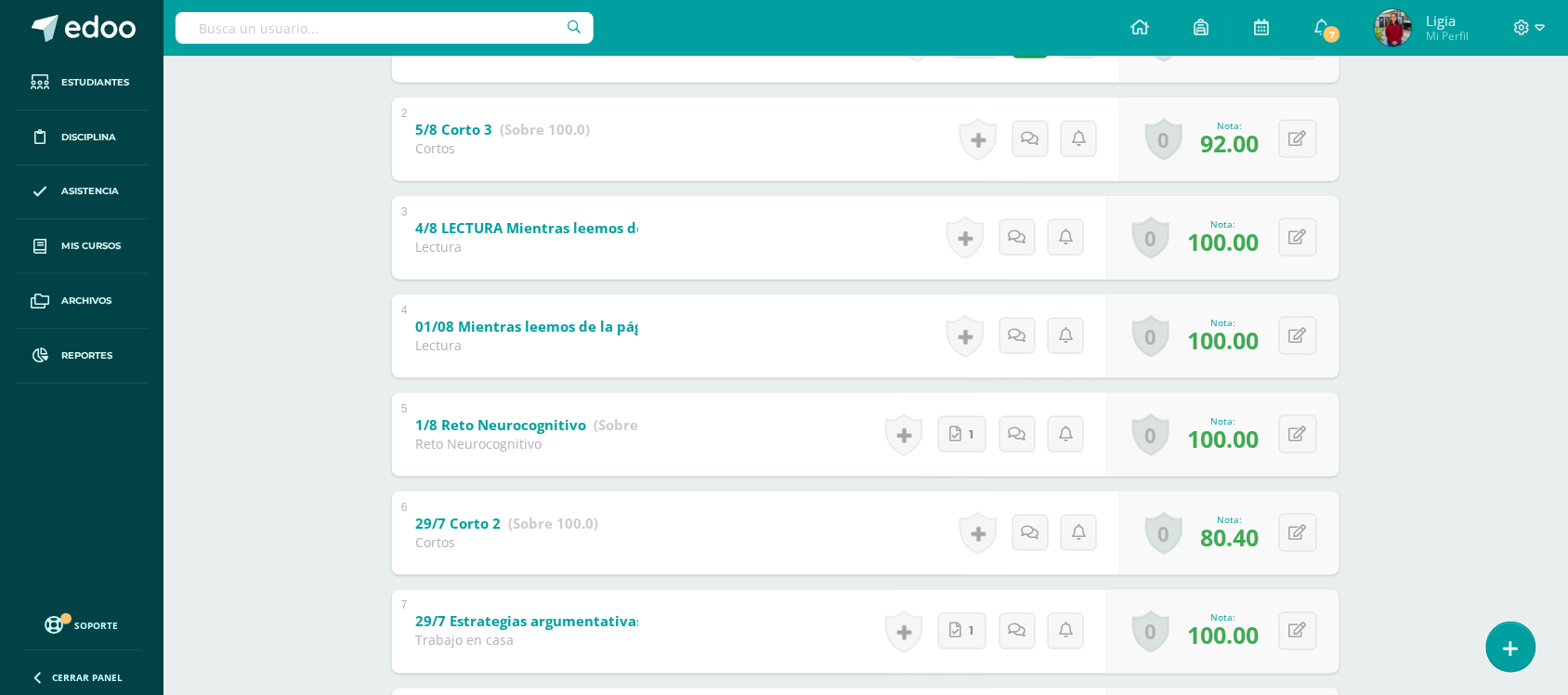
scroll to position [0, 0]
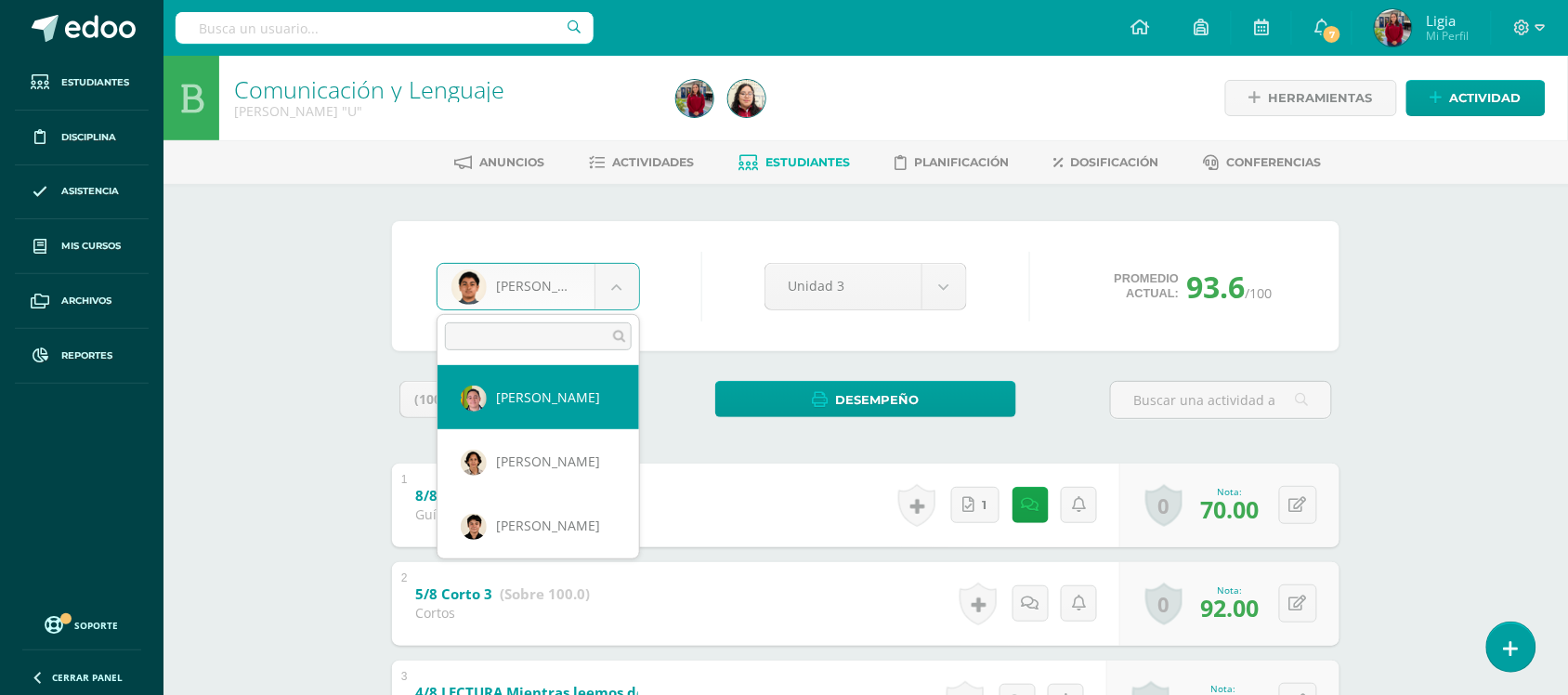
select select "220"
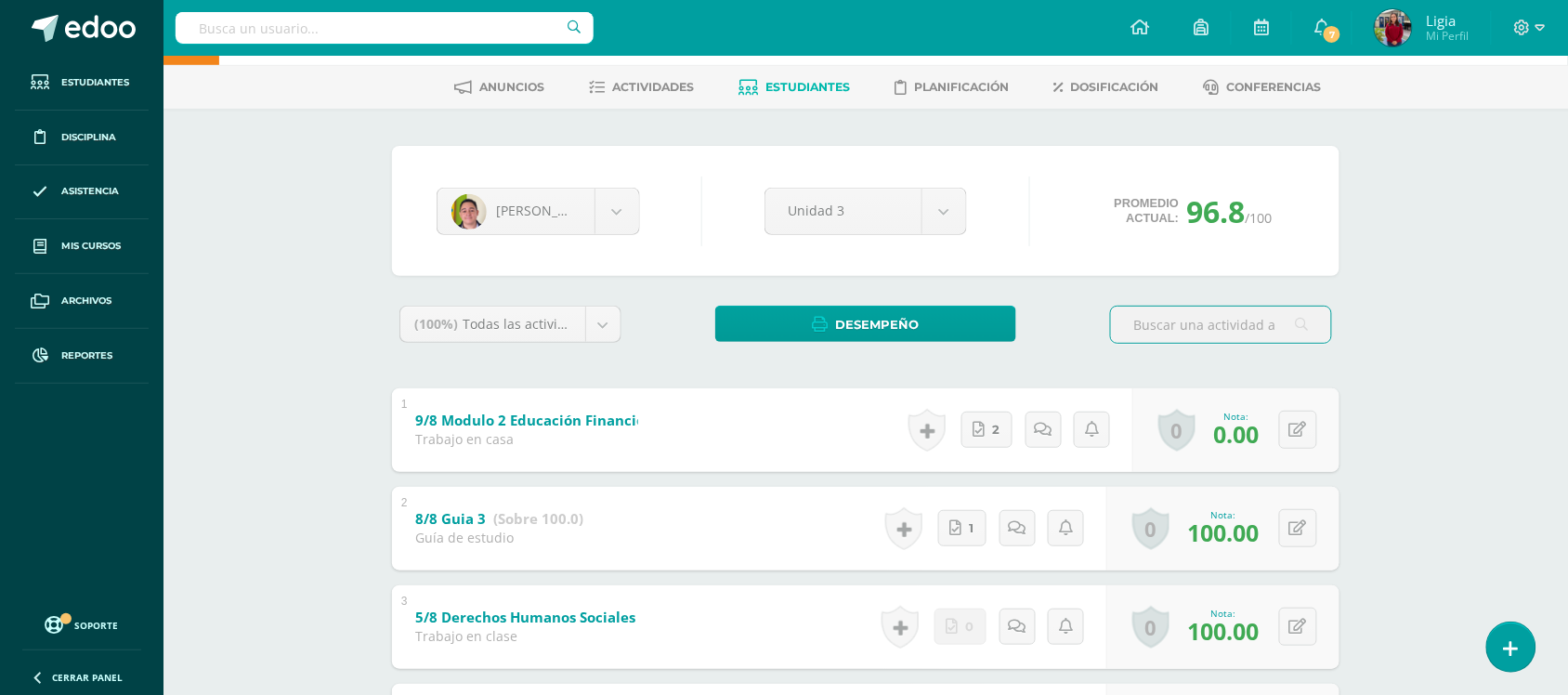
scroll to position [116, 0]
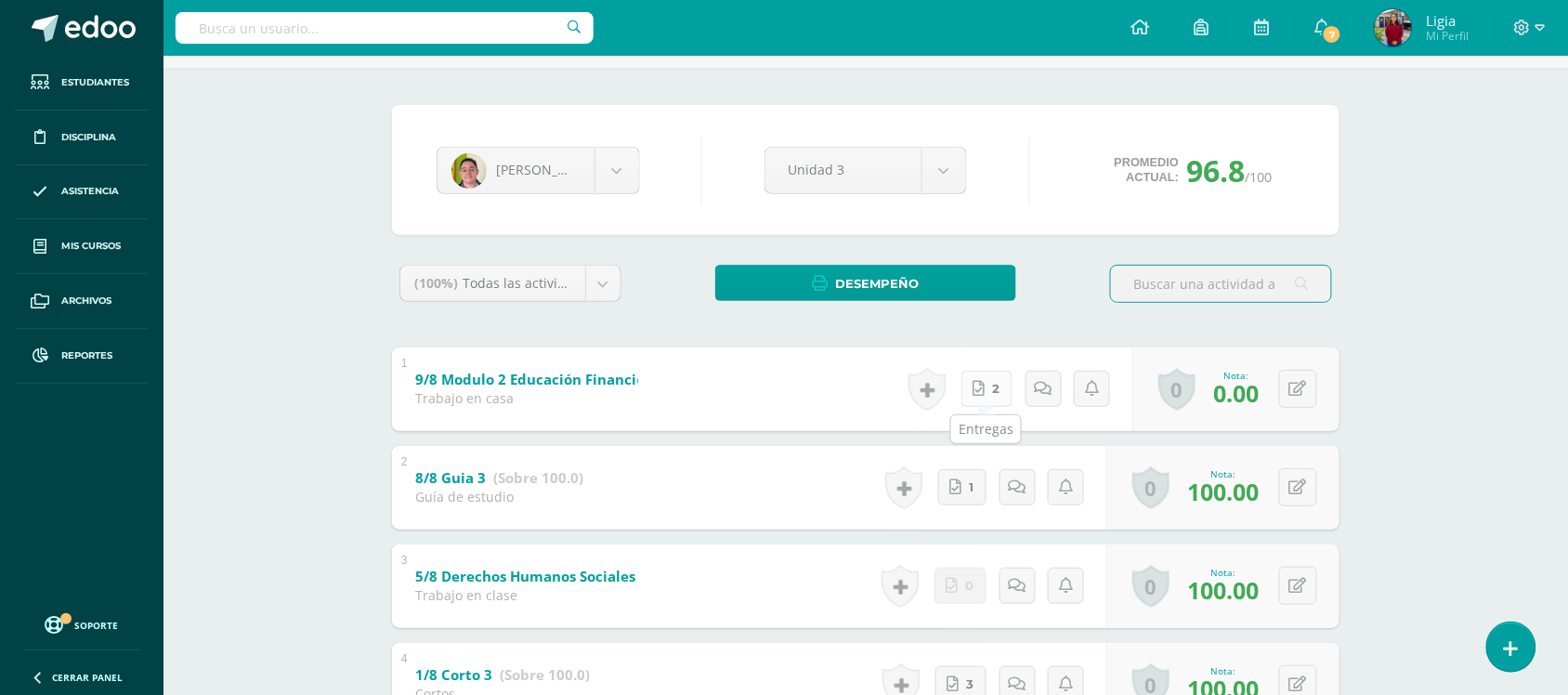
click at [990, 392] on link "2" at bounding box center [987, 388] width 51 height 36
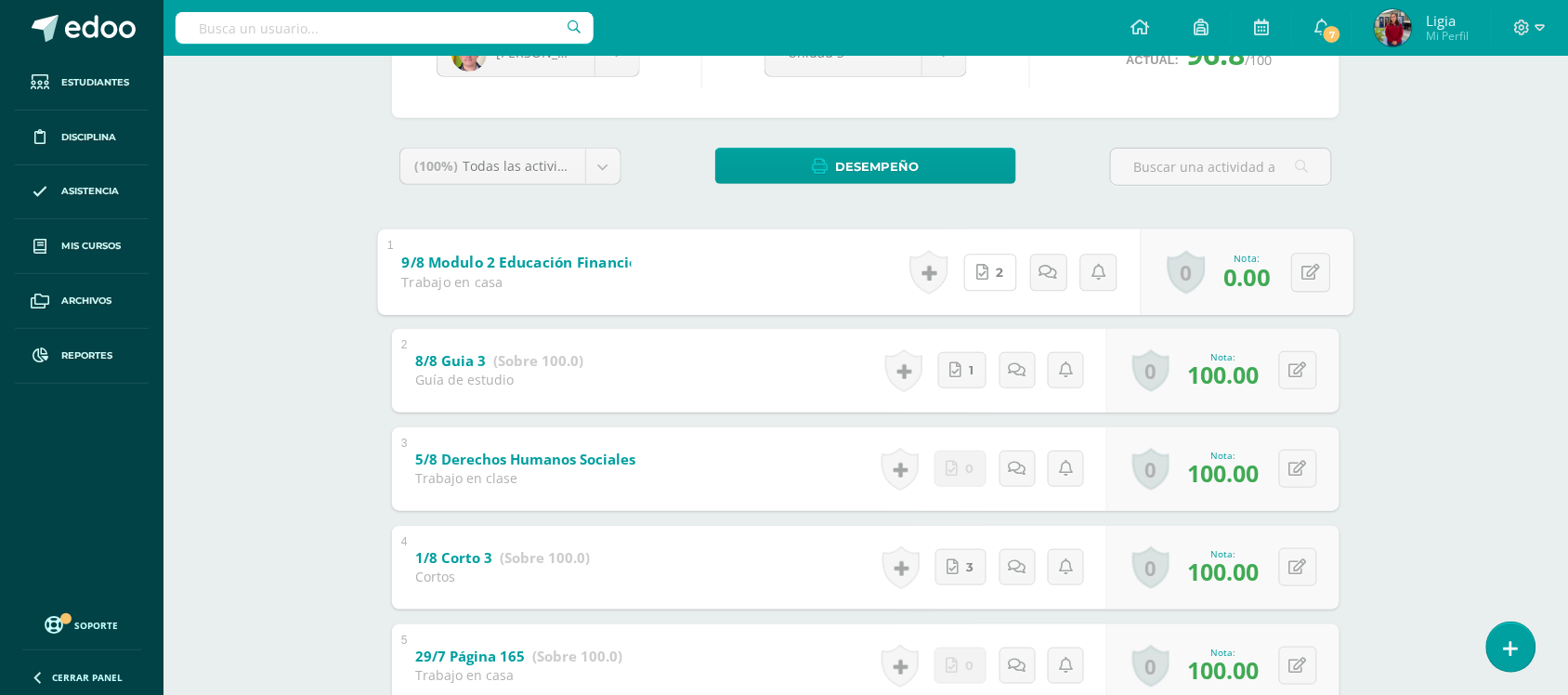
scroll to position [232, 0]
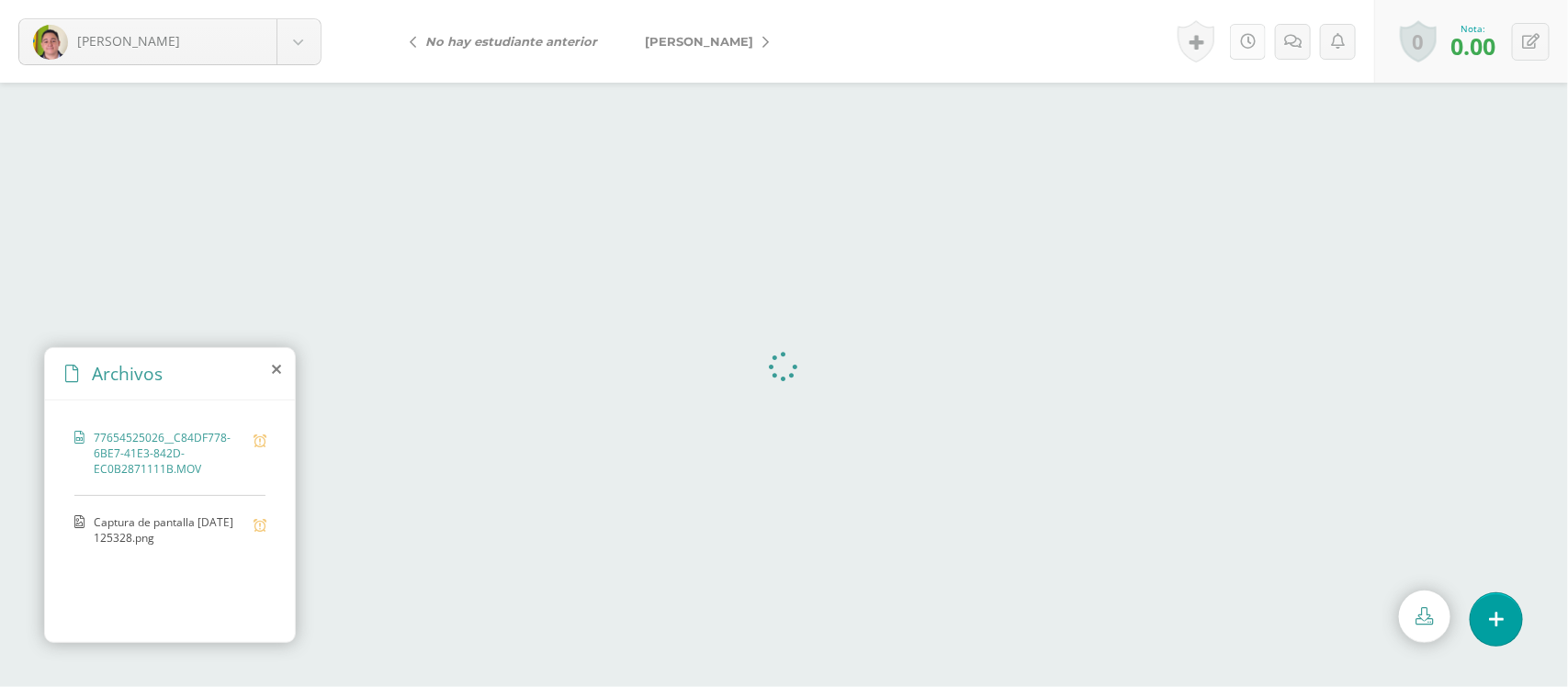
click at [1264, 38] on link at bounding box center [1247, 41] width 36 height 36
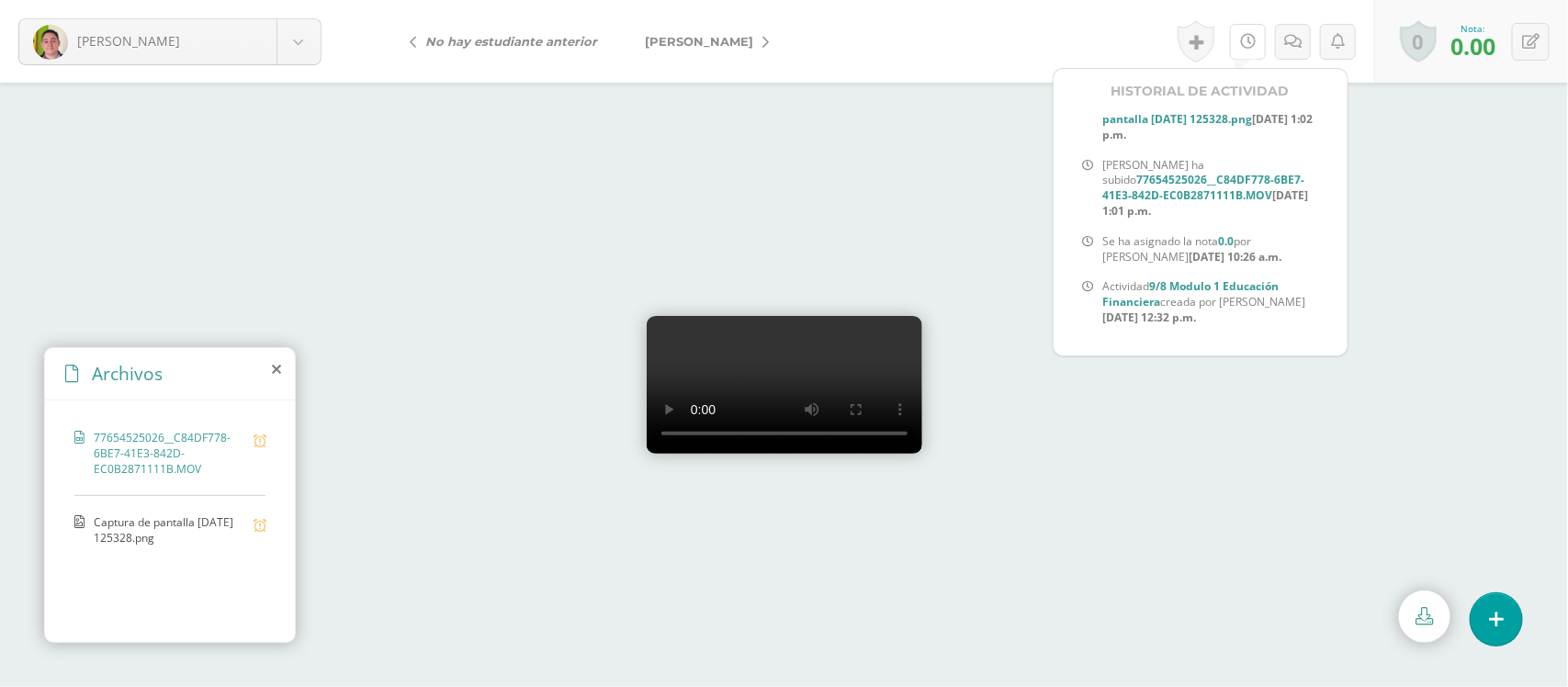
scroll to position [40, 0]
click at [1526, 48] on button at bounding box center [1530, 41] width 38 height 38
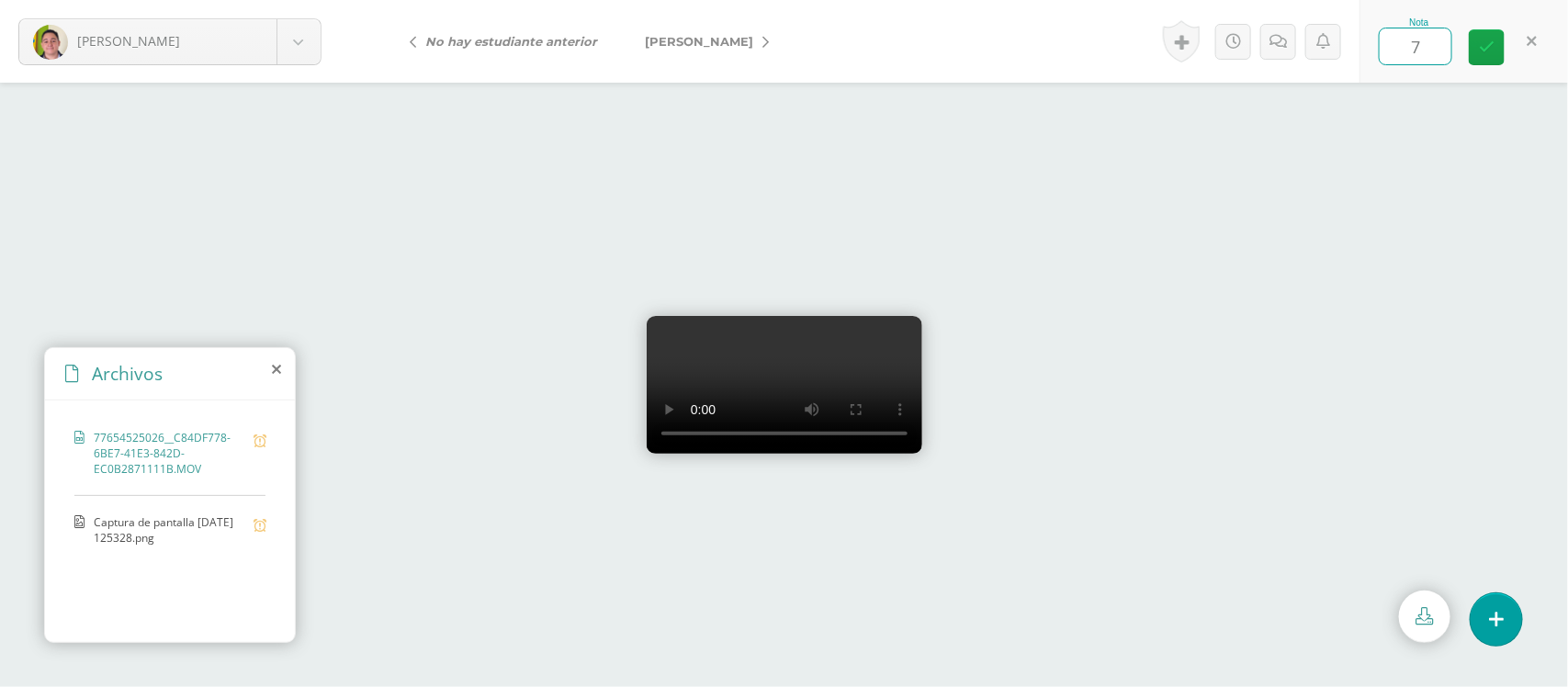
type input "70"
click at [1540, 452] on div at bounding box center [784, 385] width 1568 height 604
click at [1399, 400] on div at bounding box center [784, 385] width 1568 height 604
